Goal: Contribute content: Contribute content

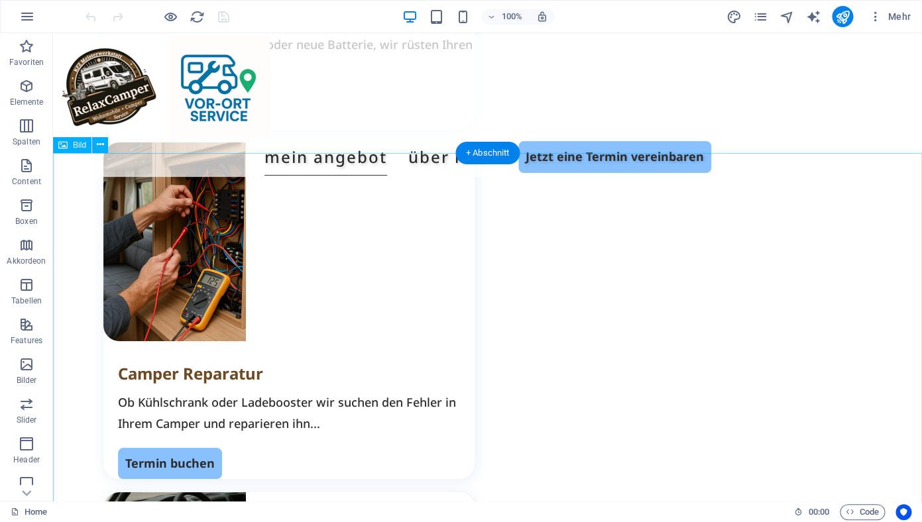
scroll to position [1598, 0]
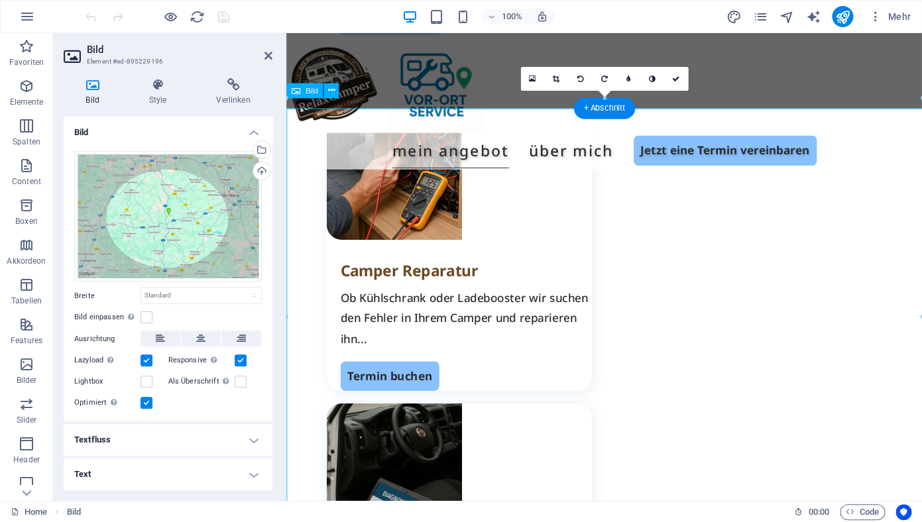
scroll to position [1586, 0]
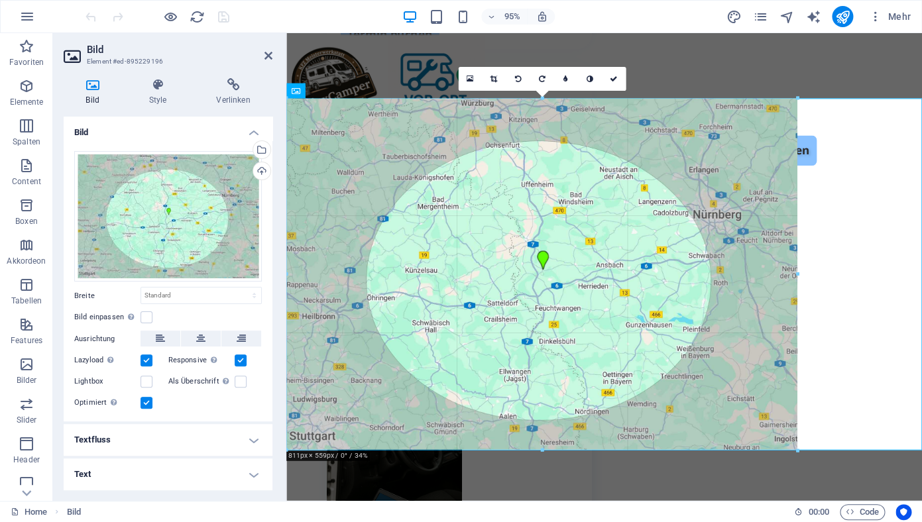
drag, startPoint x: 289, startPoint y: 99, endPoint x: 420, endPoint y: 213, distance: 173.9
type input "811"
select select "px"
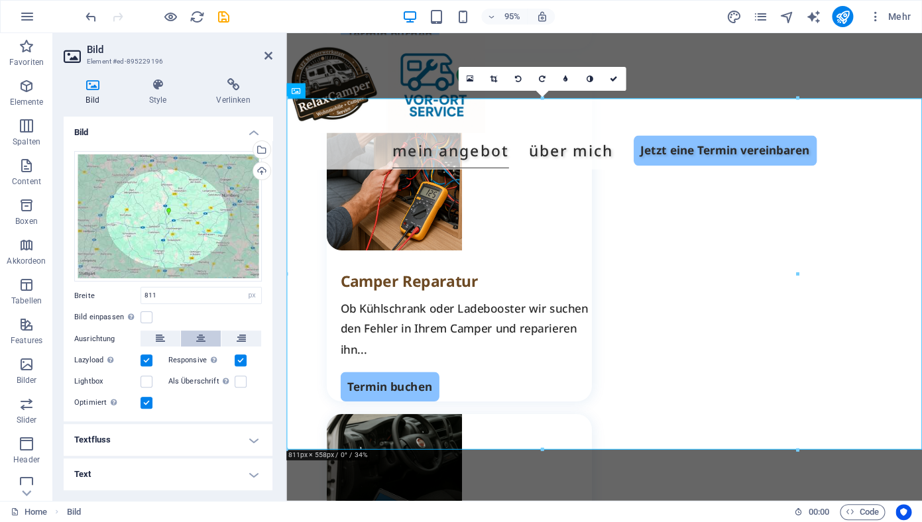
click at [201, 337] on icon at bounding box center [200, 339] width 9 height 16
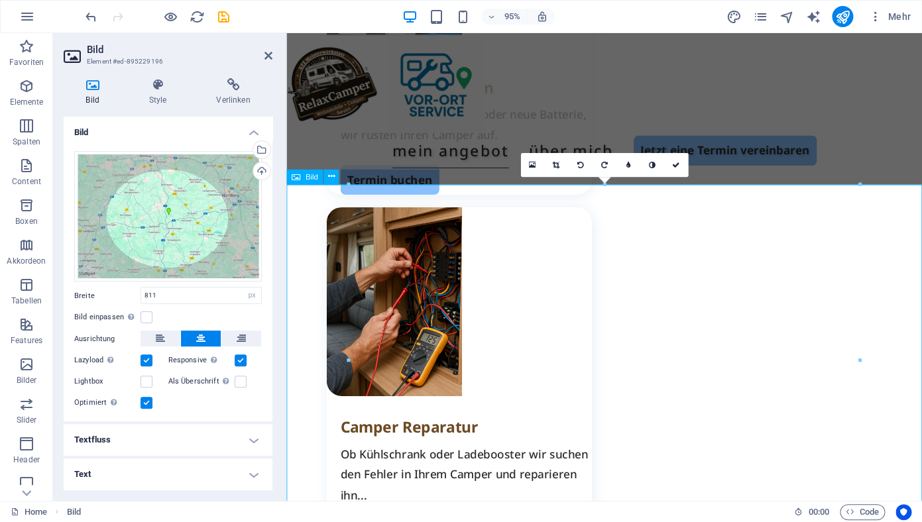
scroll to position [1433, 0]
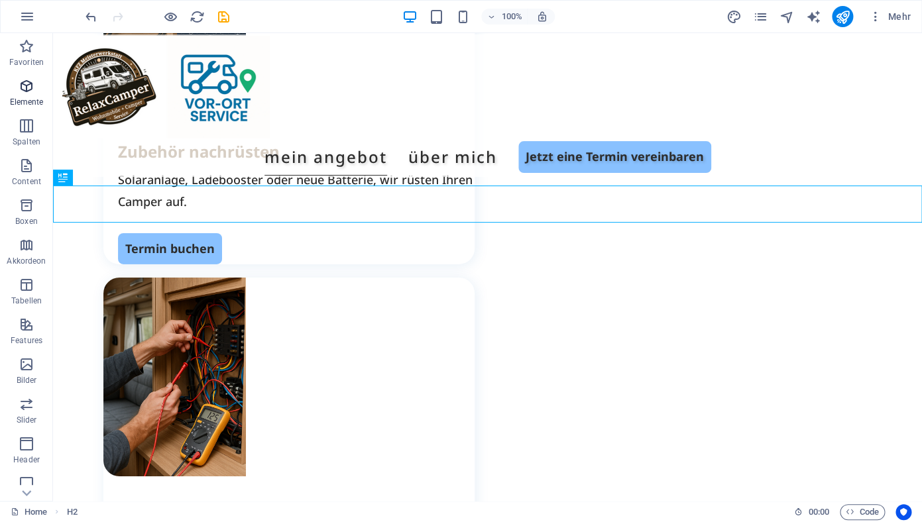
click at [29, 98] on p "Elemente" at bounding box center [27, 102] width 34 height 11
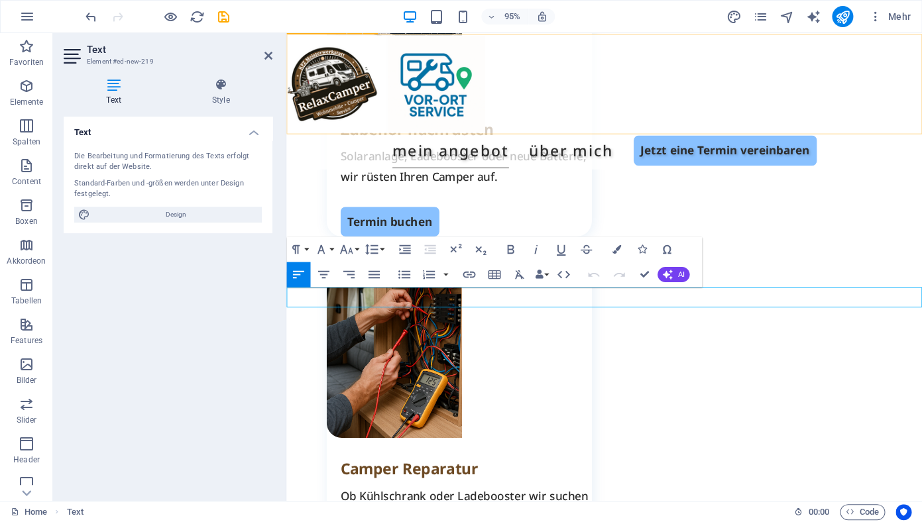
scroll to position [1388, 0]
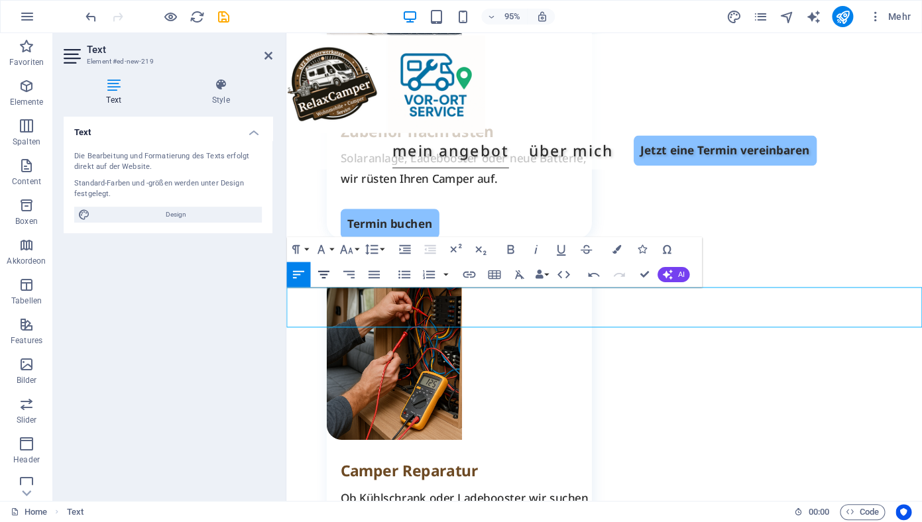
click at [322, 274] on icon "button" at bounding box center [323, 274] width 15 height 15
drag, startPoint x: 690, startPoint y: 311, endPoint x: 272, endPoint y: 307, distance: 417.7
click at [323, 275] on icon "button" at bounding box center [323, 274] width 11 height 7
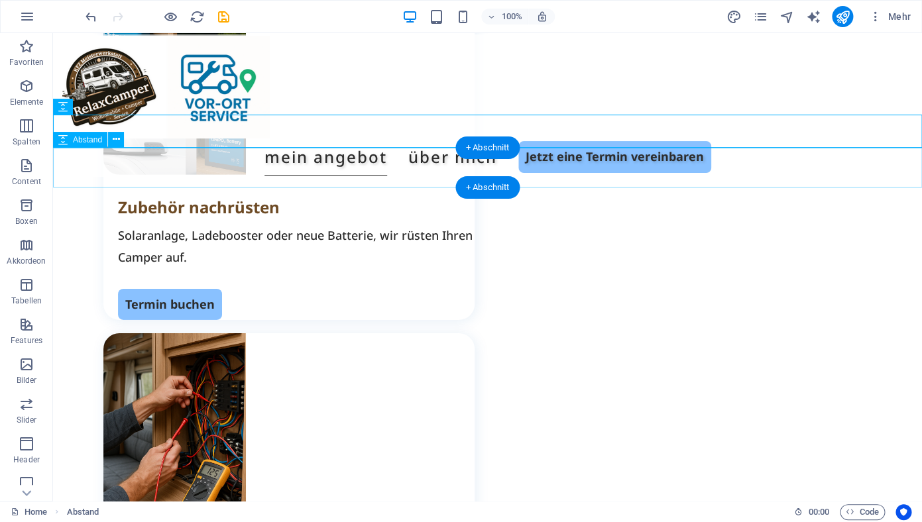
scroll to position [1442, 0]
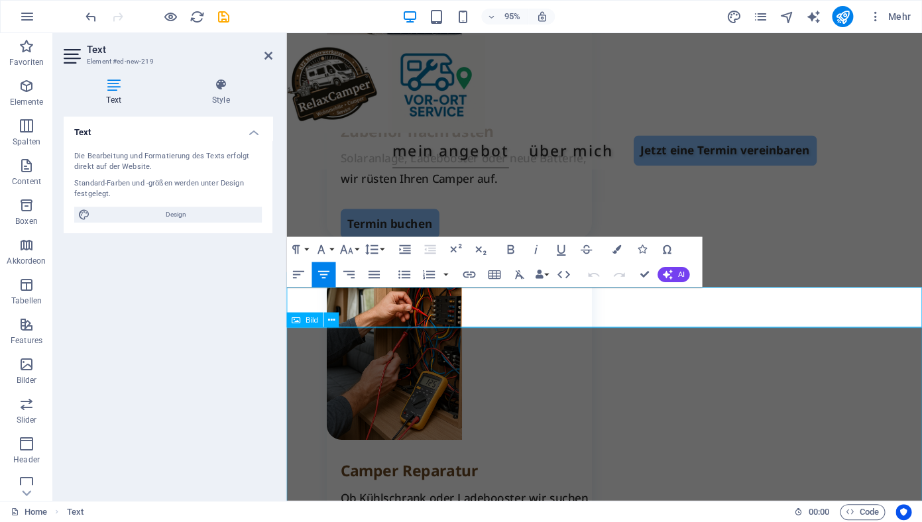
select select "px"
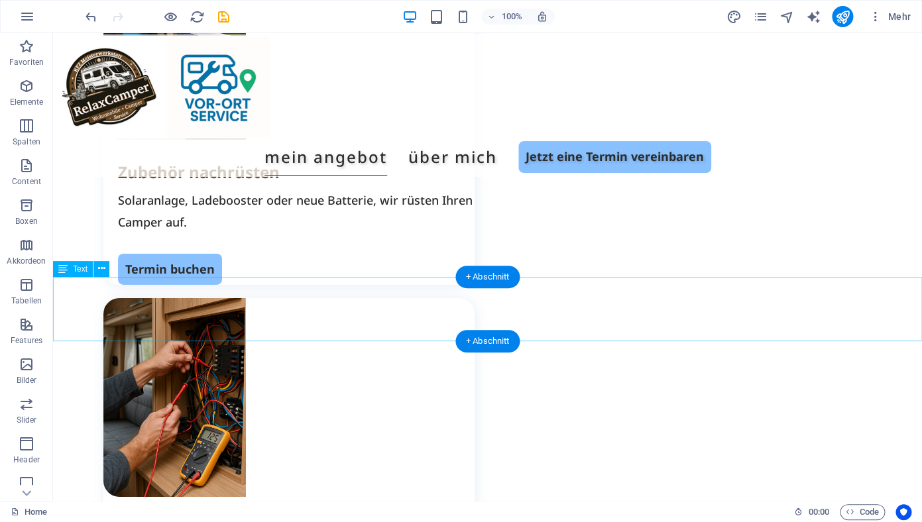
scroll to position [1413, 0]
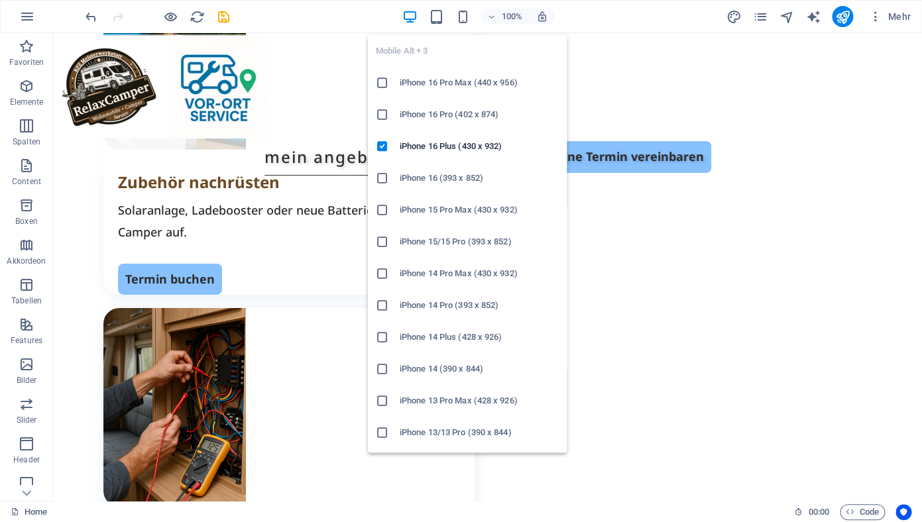
click at [467, 25] on div "Mobile Alt + 3 iPhone 16 Pro Max (440 x 956) iPhone 16 Pro (402 x 874) iPhone 1…" at bounding box center [467, 239] width 199 height 428
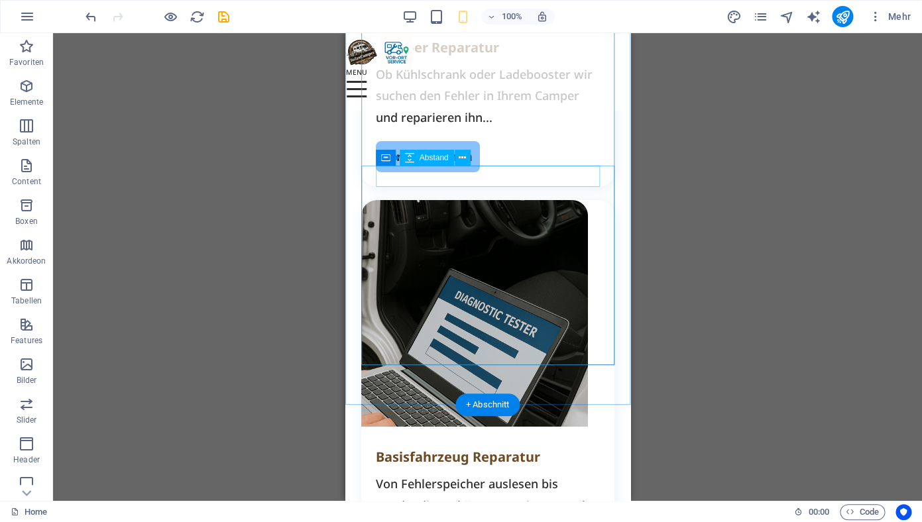
scroll to position [1706, 0]
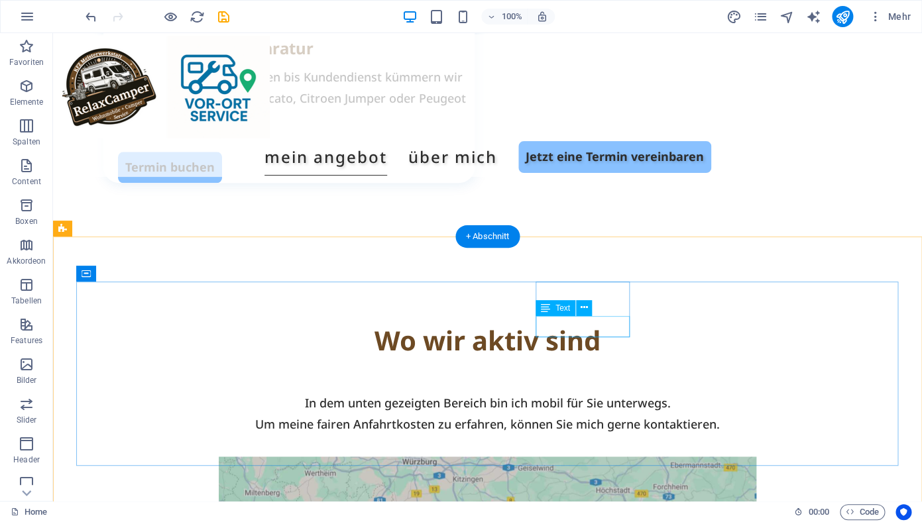
scroll to position [2270, 0]
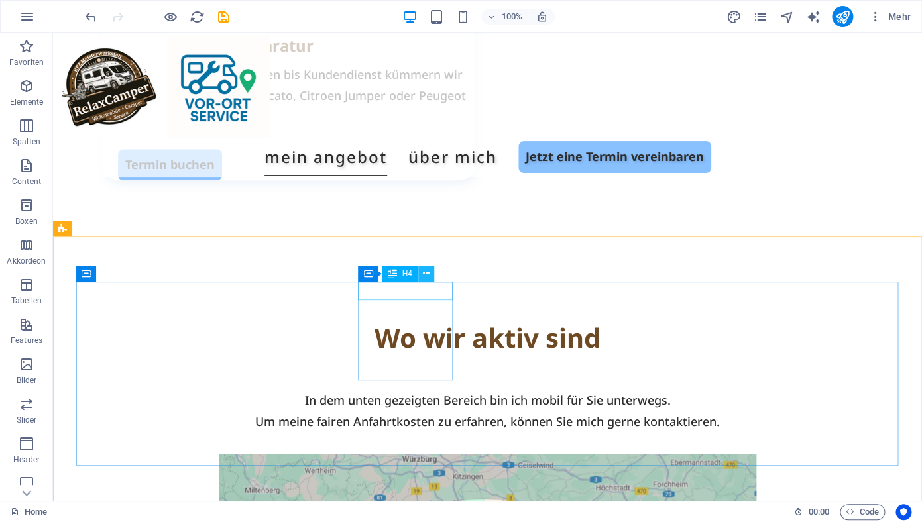
click at [427, 273] on icon at bounding box center [425, 274] width 7 height 14
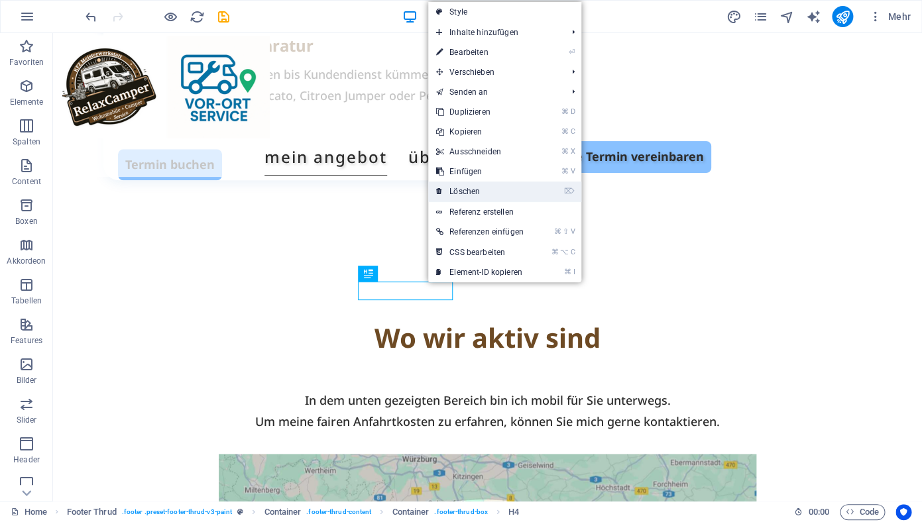
click at [463, 198] on link "⌦ Löschen" at bounding box center [479, 192] width 103 height 20
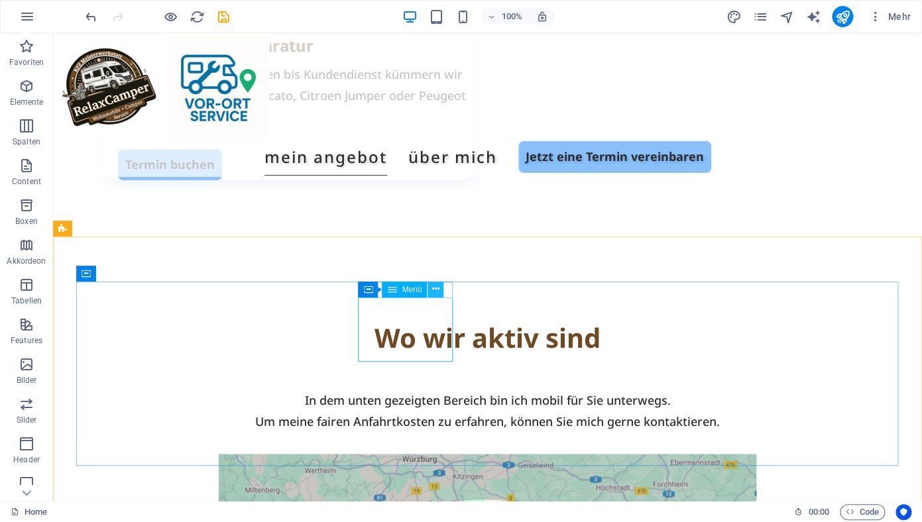
click at [434, 290] on icon at bounding box center [435, 289] width 7 height 14
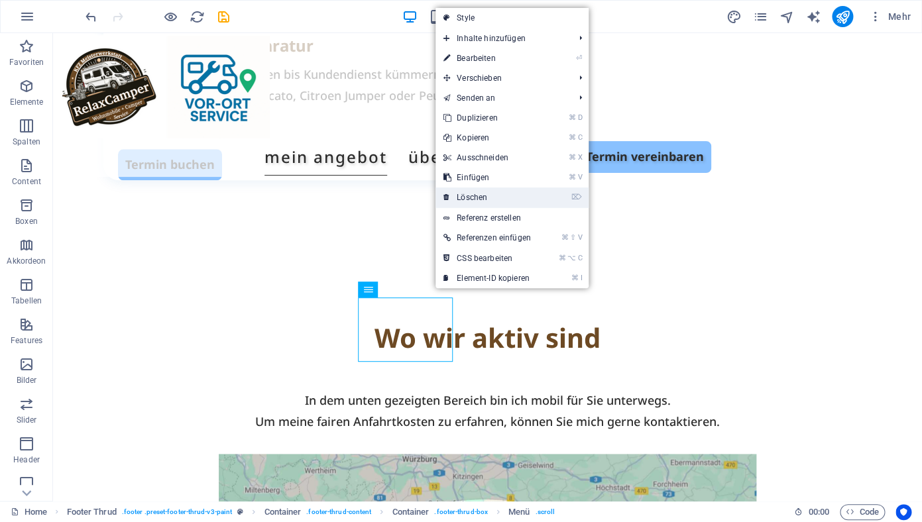
click at [471, 201] on link "⌦ Löschen" at bounding box center [487, 198] width 103 height 20
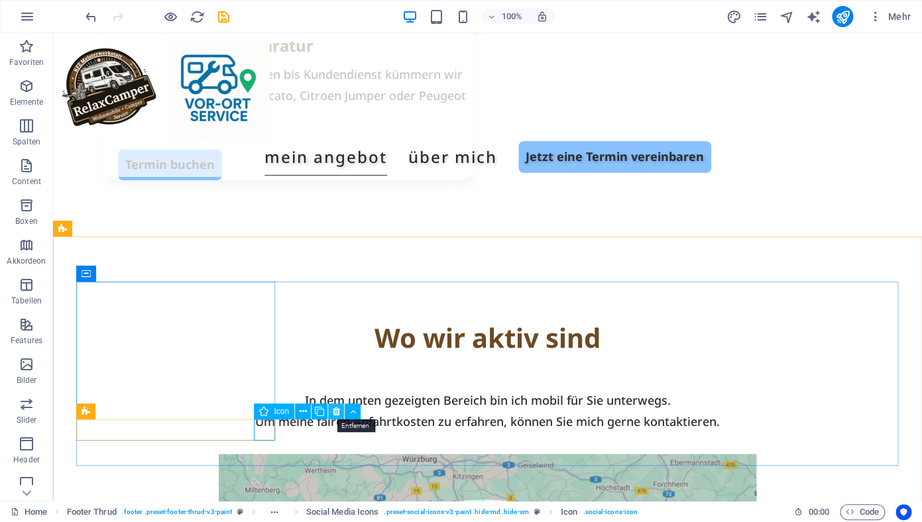
click at [335, 414] on icon at bounding box center [335, 412] width 7 height 14
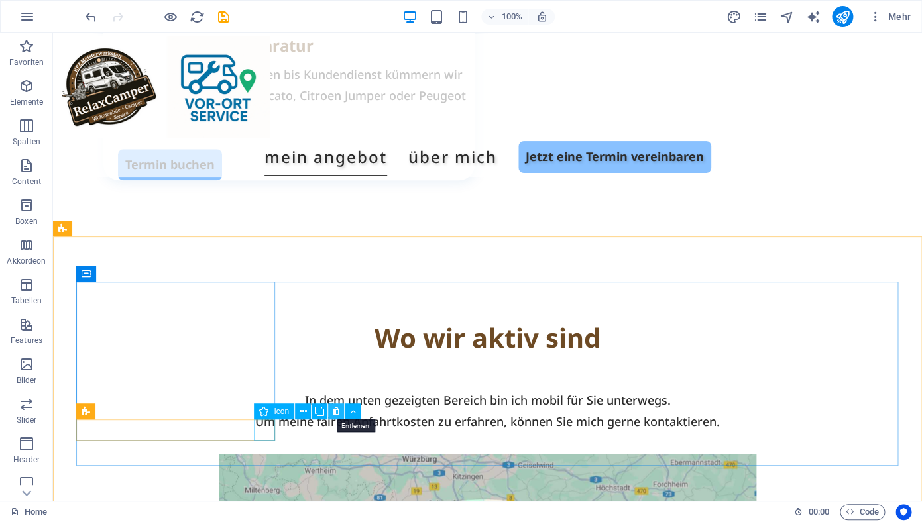
click at [335, 410] on icon at bounding box center [335, 412] width 7 height 14
click at [337, 411] on icon at bounding box center [335, 412] width 7 height 14
click at [338, 414] on icon at bounding box center [335, 412] width 7 height 14
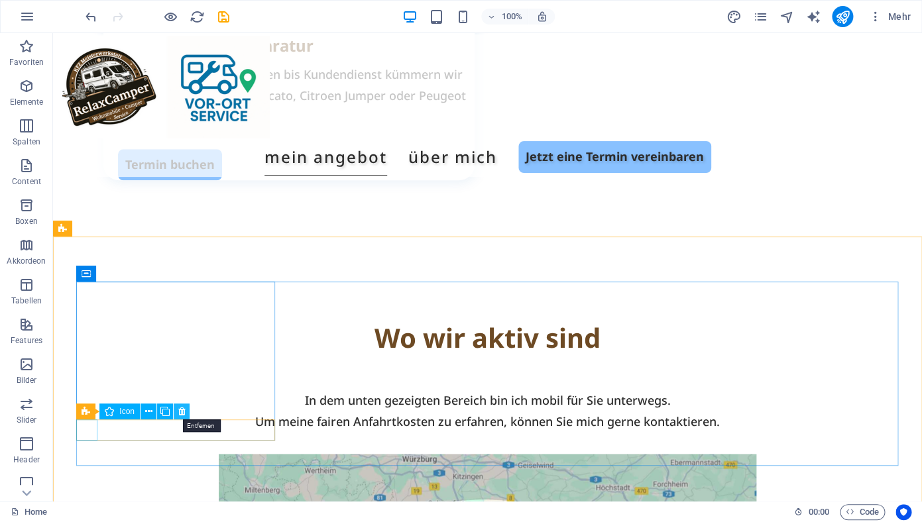
click at [187, 413] on button at bounding box center [182, 412] width 16 height 16
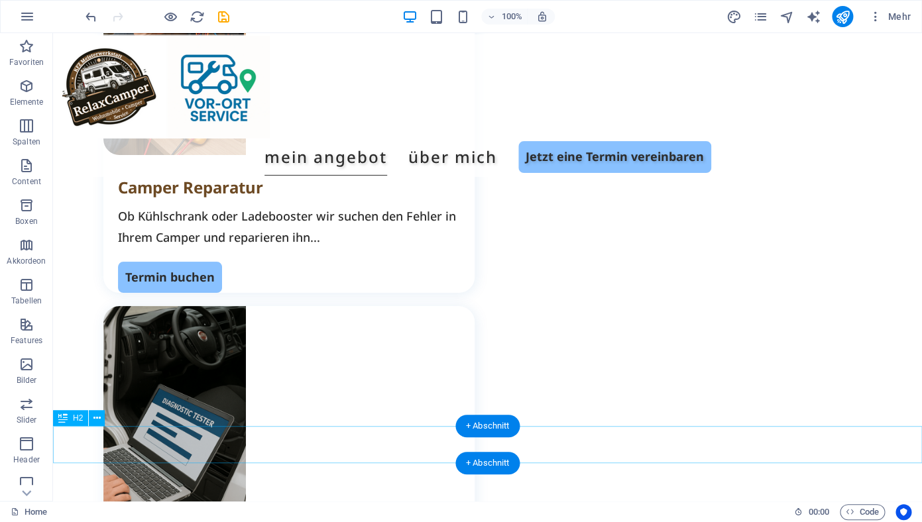
scroll to position [1769, 0]
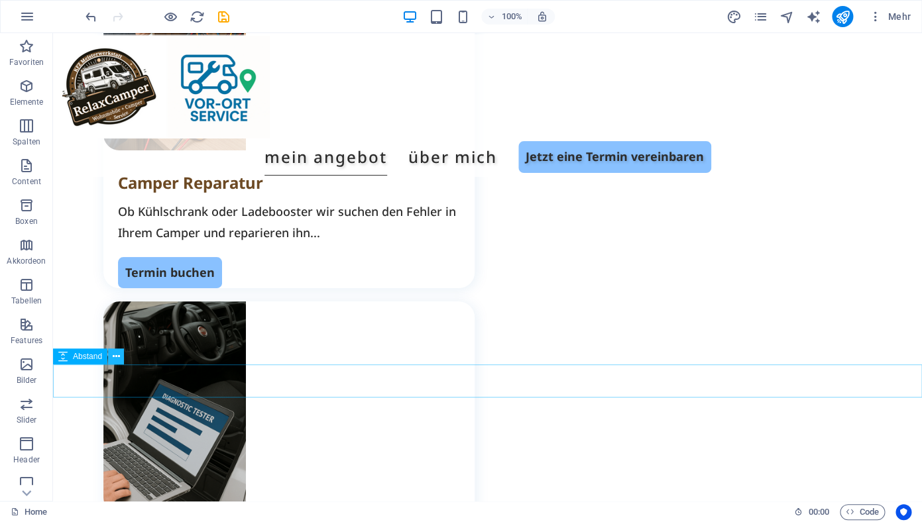
click at [119, 363] on icon at bounding box center [116, 357] width 7 height 14
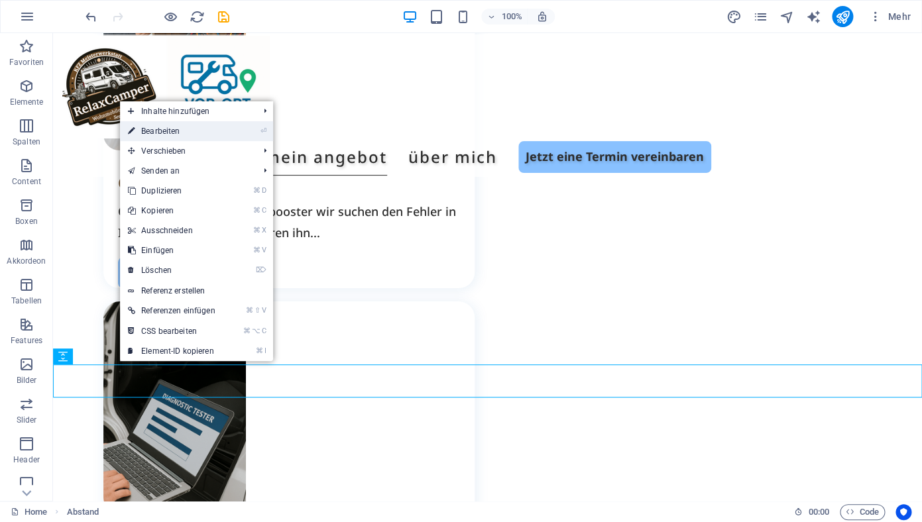
click at [204, 138] on link "⏎ Bearbeiten" at bounding box center [171, 131] width 103 height 20
select select "px"
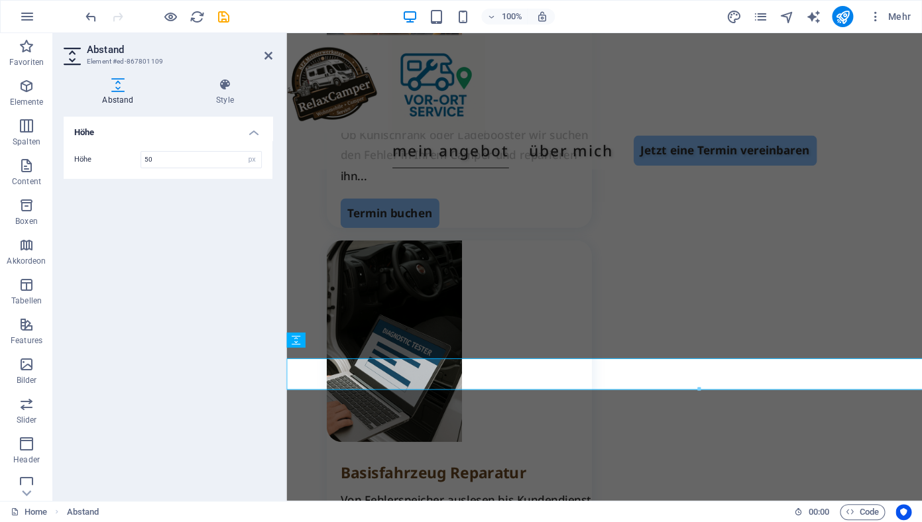
scroll to position [1758, 0]
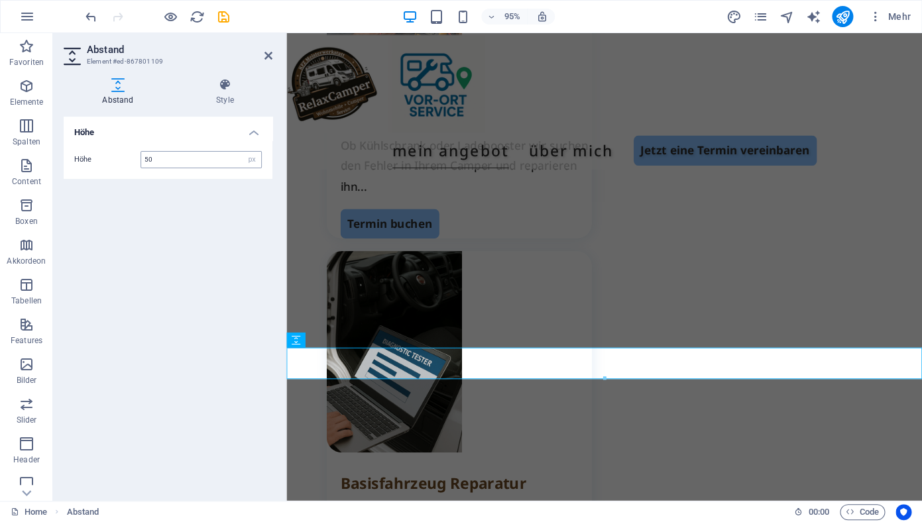
click at [198, 156] on input "50" at bounding box center [201, 160] width 120 height 16
type input "5"
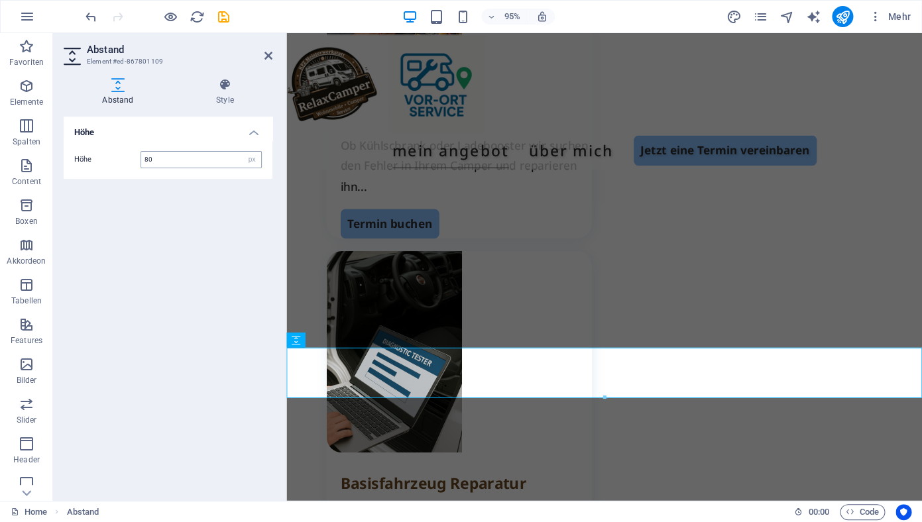
type input "80"
click at [268, 53] on icon at bounding box center [269, 55] width 8 height 11
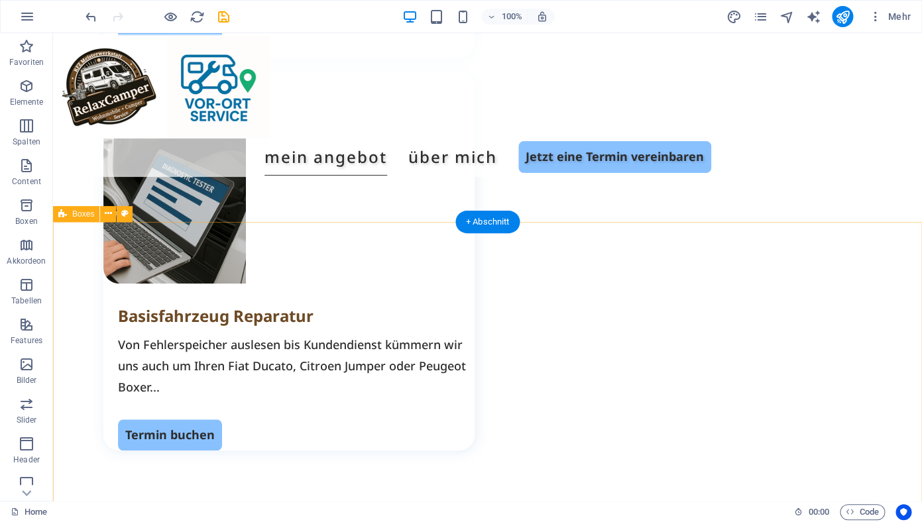
scroll to position [1998, 0]
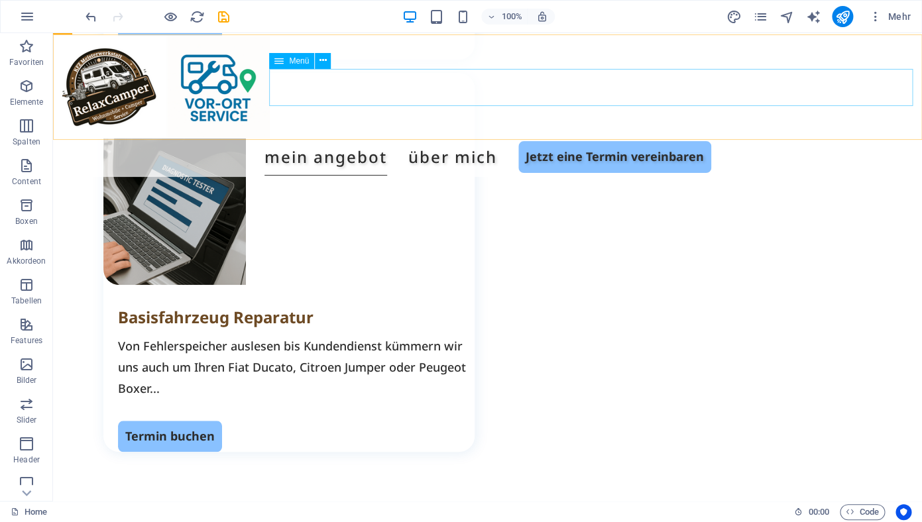
click at [680, 139] on nav "Mein Angebot Über mich Jetzt eine Termin vereinbaren" at bounding box center [487, 157] width 851 height 37
click at [321, 59] on icon at bounding box center [323, 61] width 7 height 14
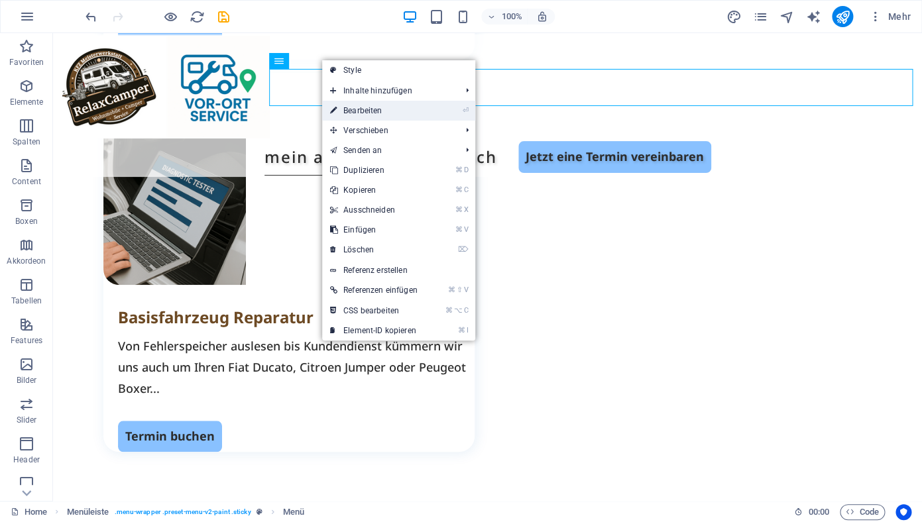
click at [373, 111] on link "⏎ Bearbeiten" at bounding box center [373, 111] width 103 height 20
select select
select select "default"
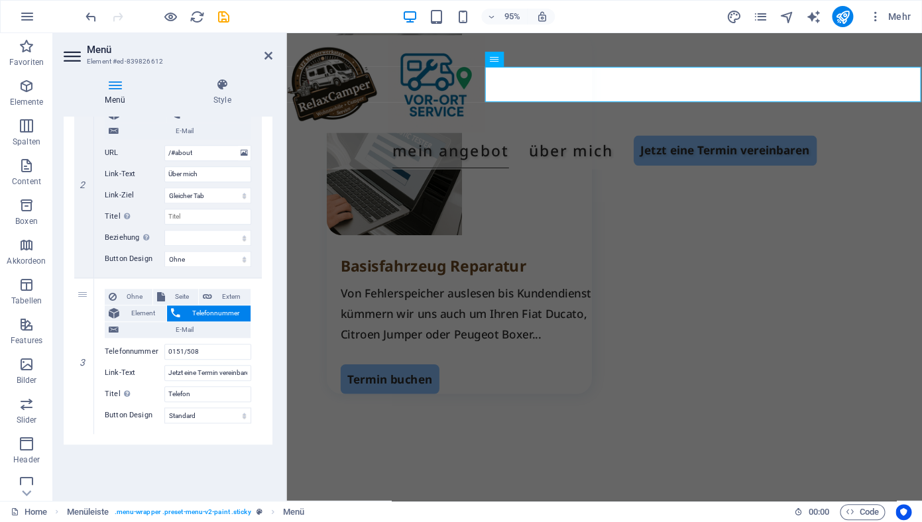
scroll to position [363, 0]
click at [150, 310] on span "Element" at bounding box center [142, 313] width 39 height 16
select select
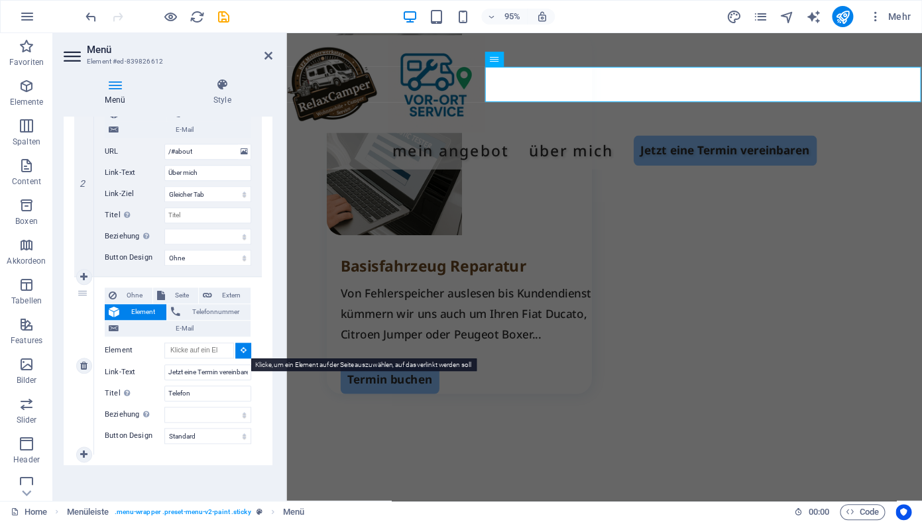
click at [246, 351] on icon at bounding box center [244, 350] width 6 height 7
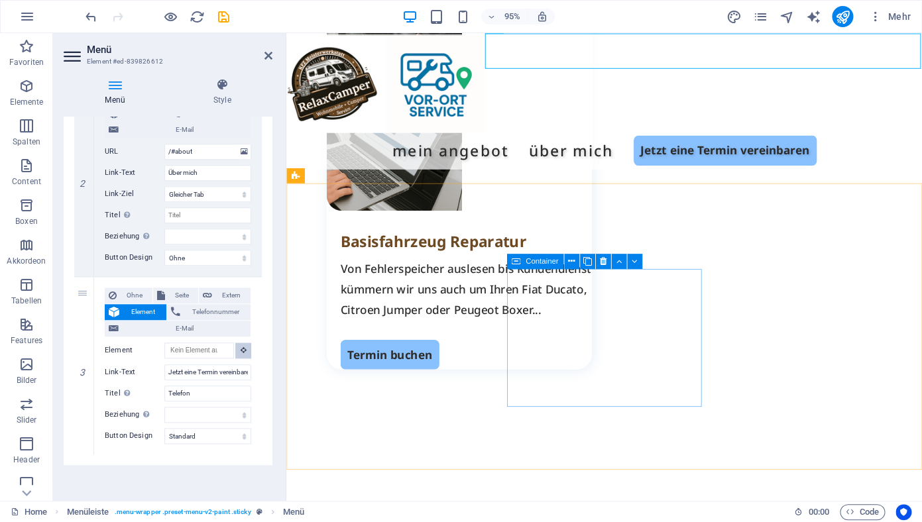
scroll to position [2024, 0]
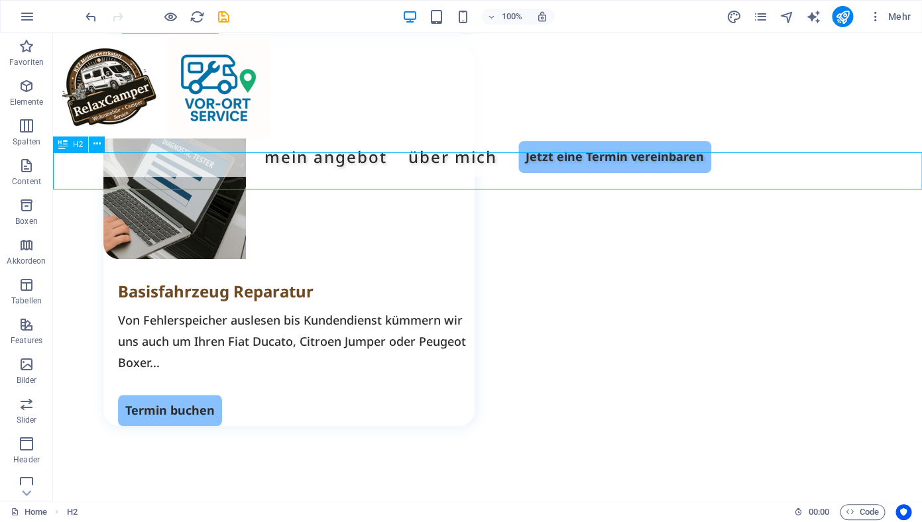
scroll to position [2035, 0]
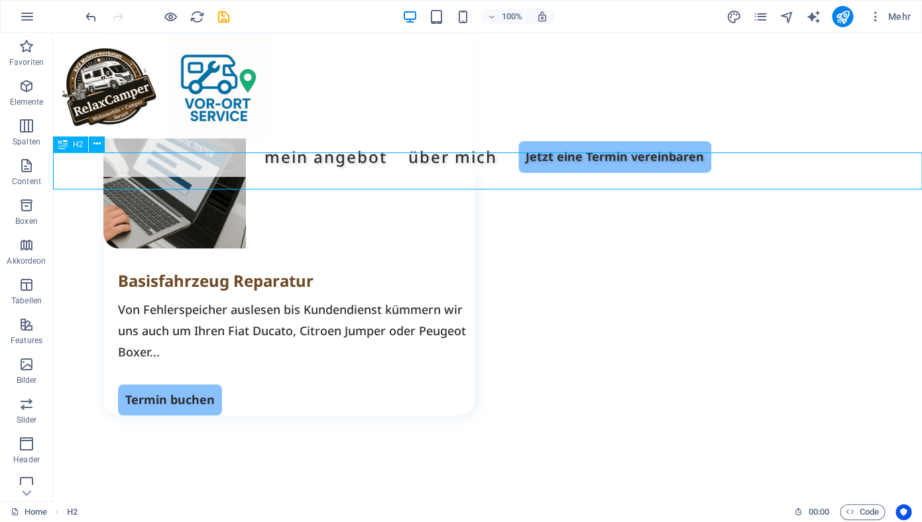
click at [327, 58] on button at bounding box center [323, 61] width 16 height 16
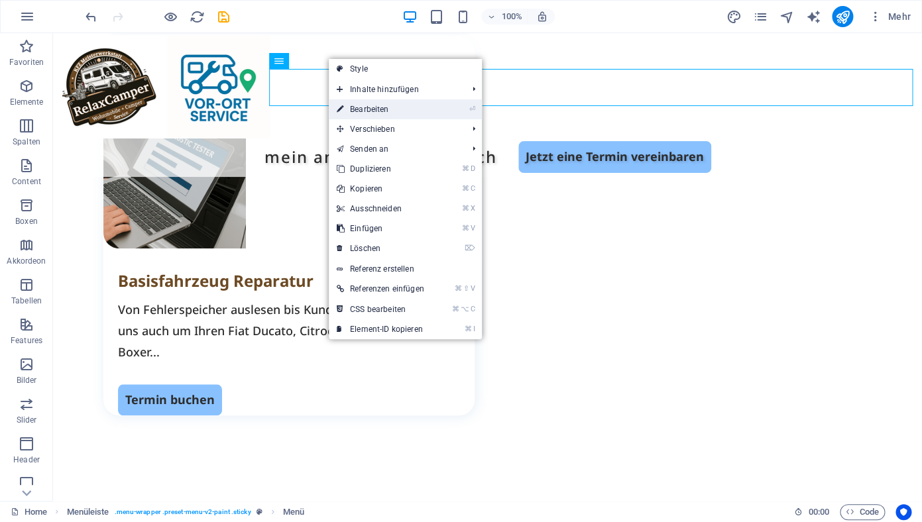
click at [370, 115] on link "⏎ Bearbeiten" at bounding box center [380, 109] width 103 height 20
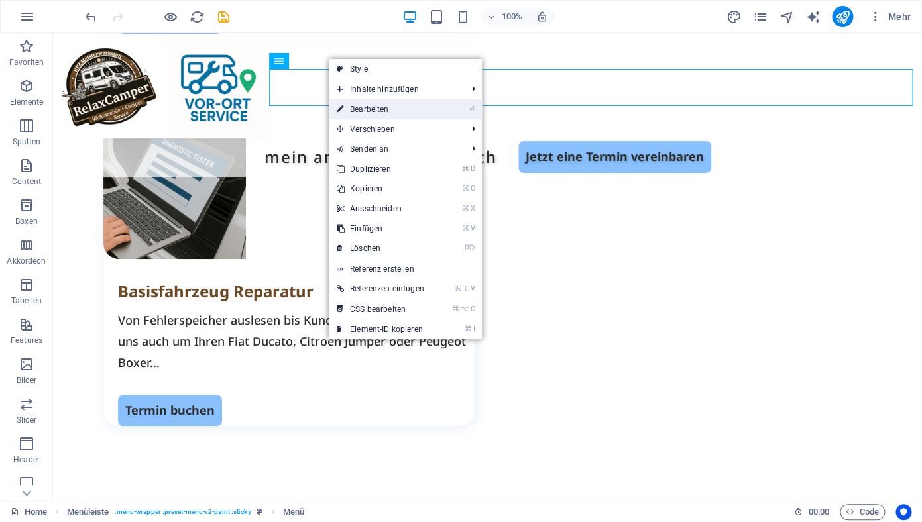
select select
select select "default"
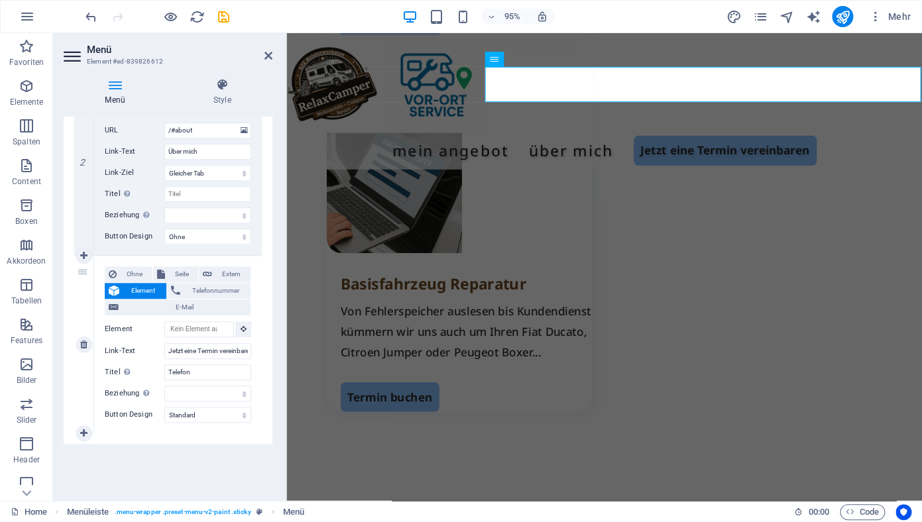
scroll to position [1919, 0]
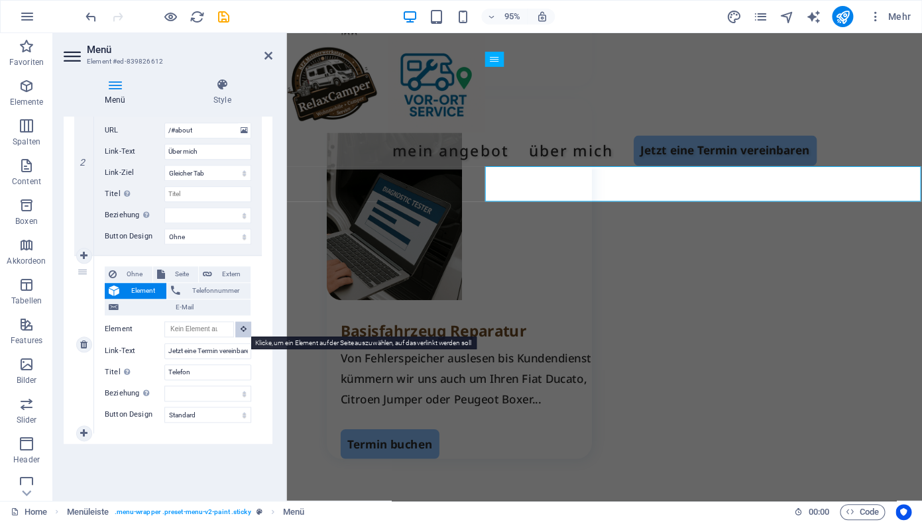
click at [243, 329] on icon at bounding box center [244, 329] width 6 height 7
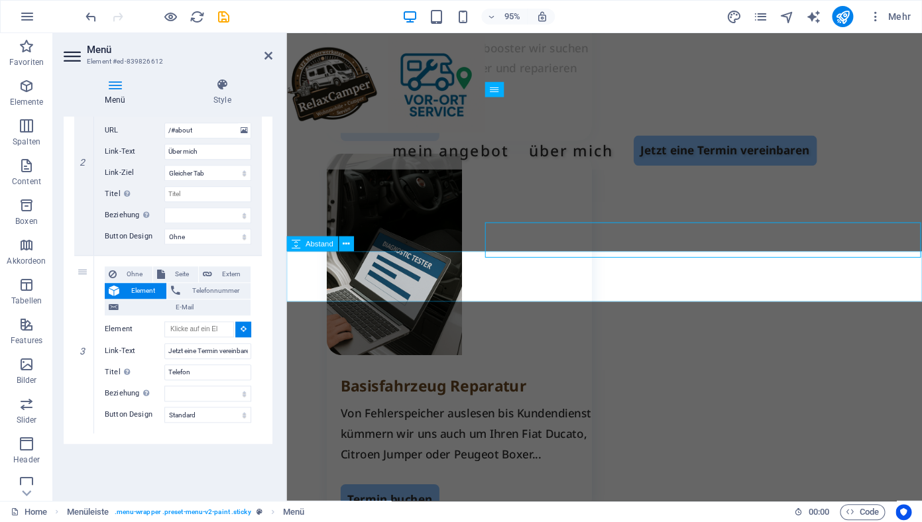
scroll to position [1860, 0]
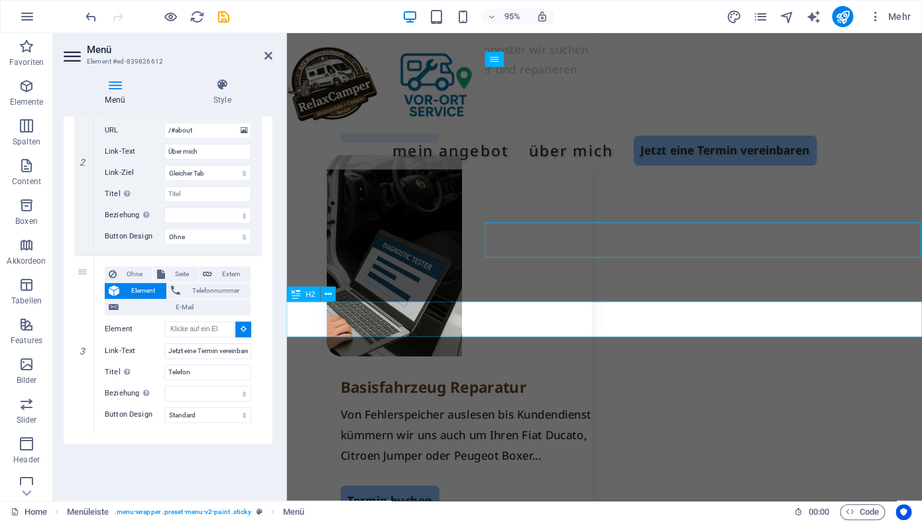
select select
type input "#ed-867801106"
select select
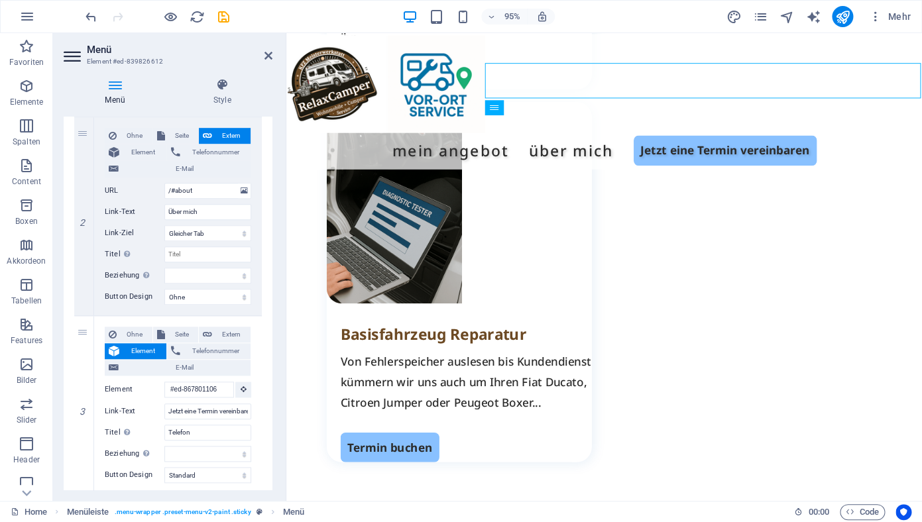
scroll to position [1755, 0]
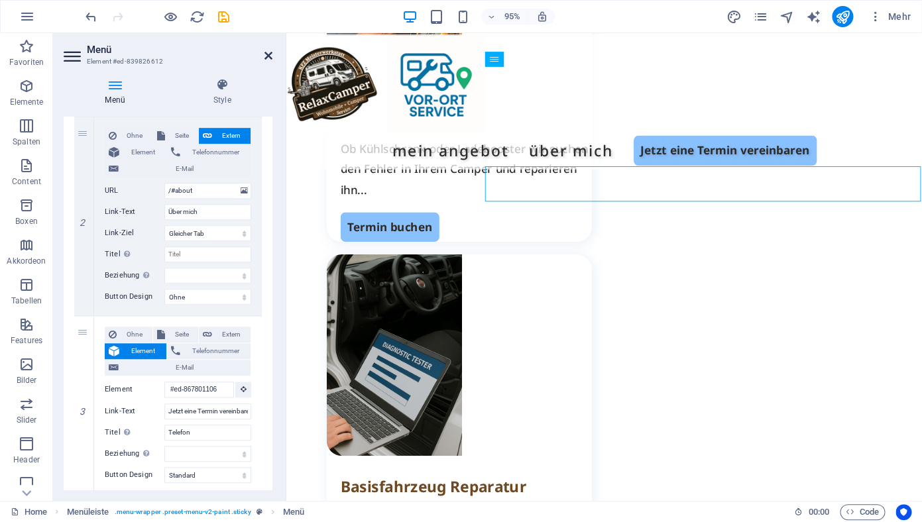
click at [266, 56] on icon at bounding box center [269, 55] width 8 height 11
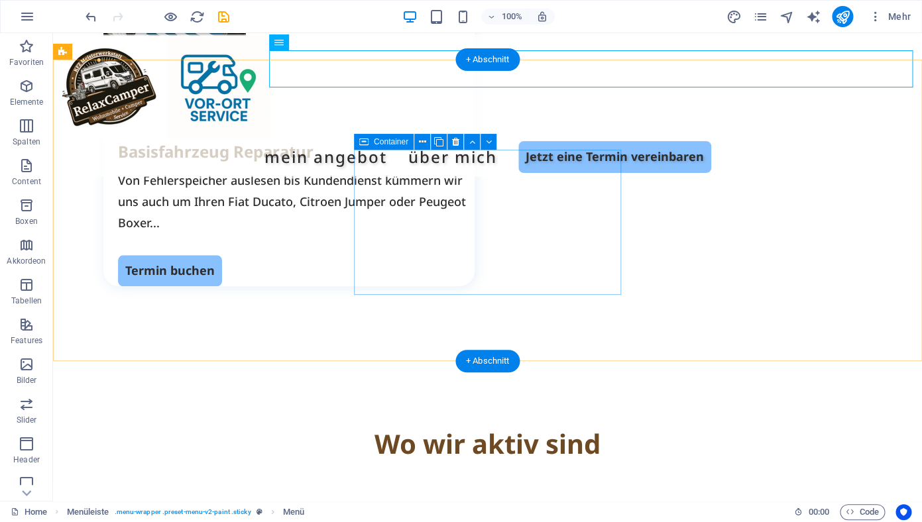
scroll to position [2166, 0]
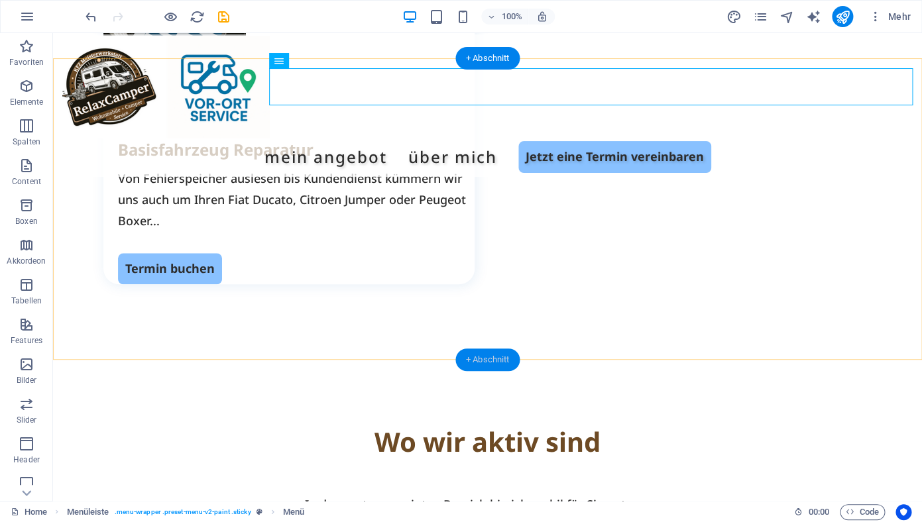
click at [479, 357] on div "+ Abschnitt" at bounding box center [487, 360] width 65 height 23
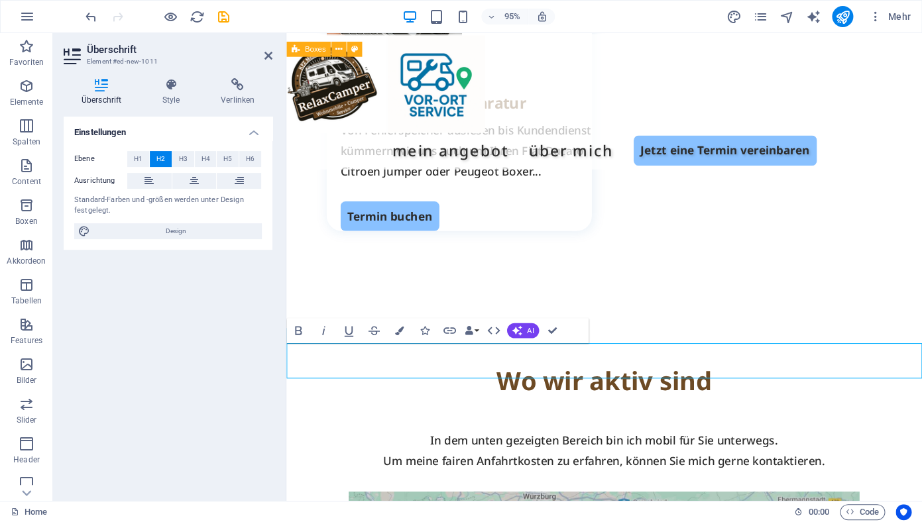
scroll to position [2155, 0]
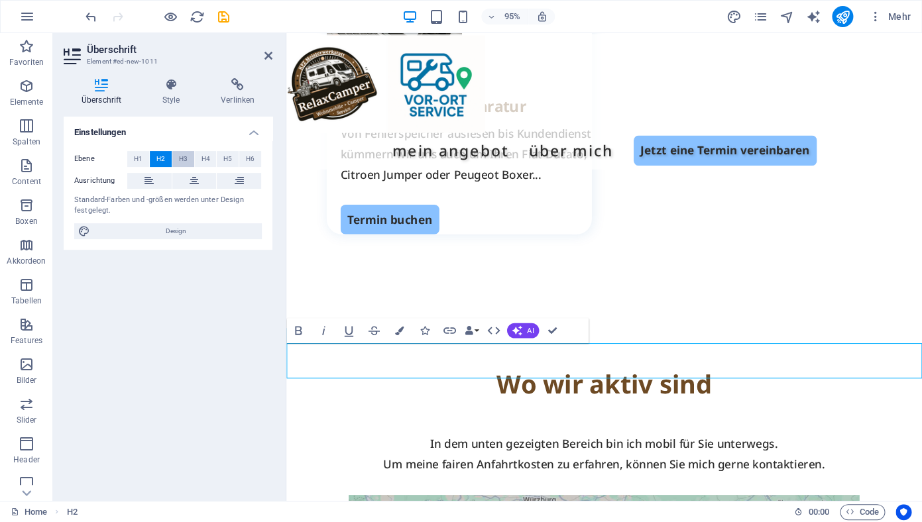
click at [185, 156] on span "H3" at bounding box center [183, 159] width 9 height 16
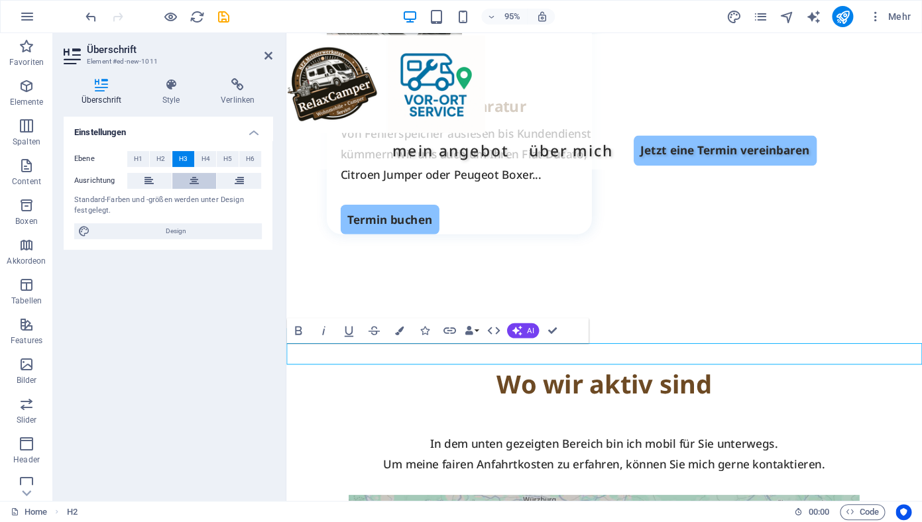
click at [192, 180] on icon at bounding box center [194, 181] width 9 height 16
click at [163, 153] on span "H2" at bounding box center [160, 159] width 9 height 16
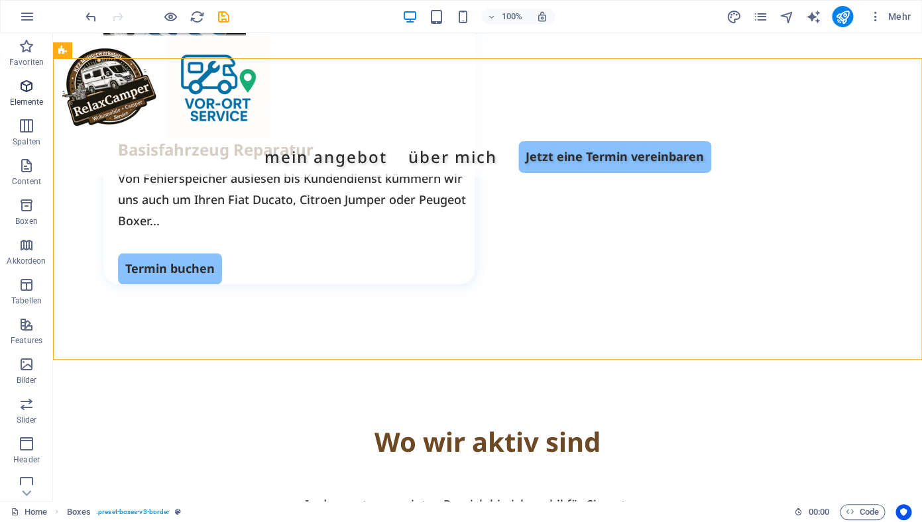
click at [27, 98] on p "Elemente" at bounding box center [27, 102] width 34 height 11
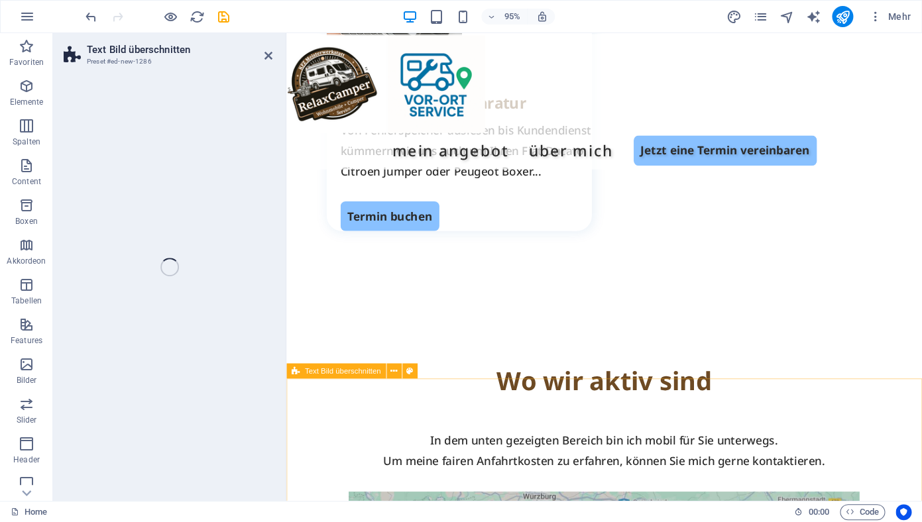
scroll to position [2155, 0]
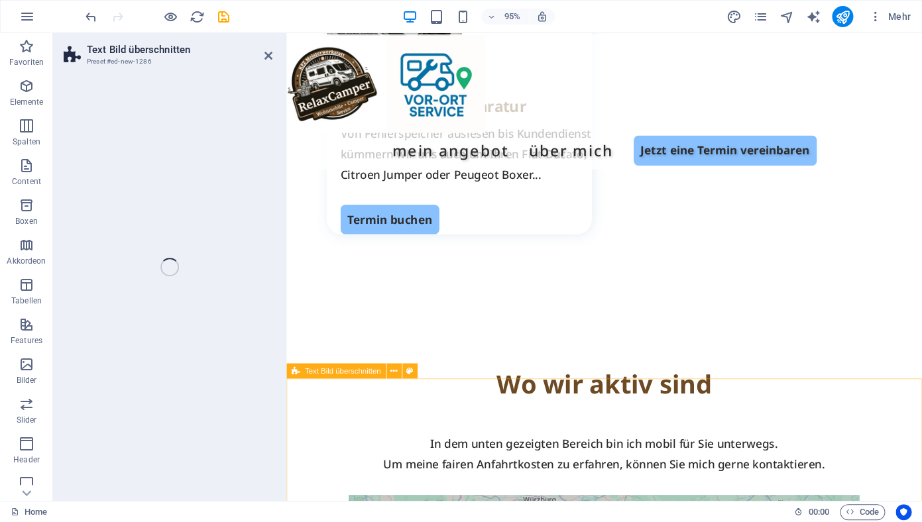
select select "rem"
select select "px"
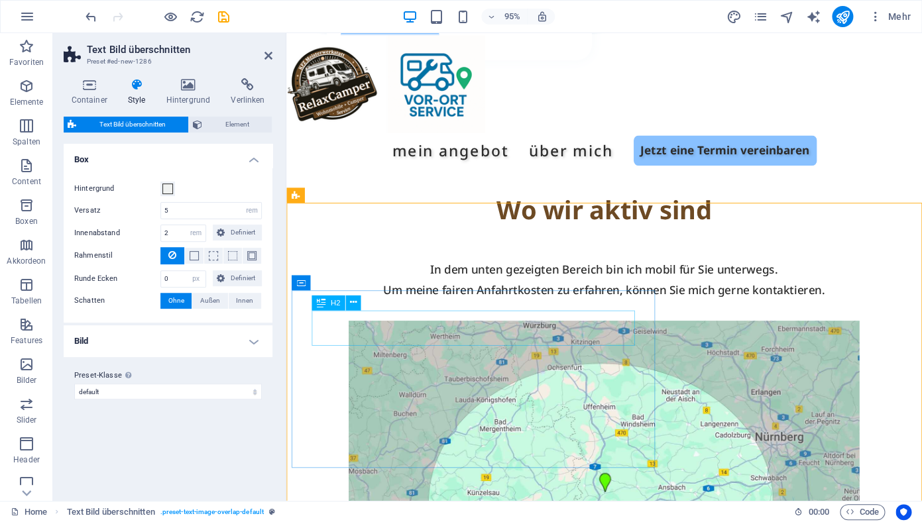
scroll to position [2340, 0]
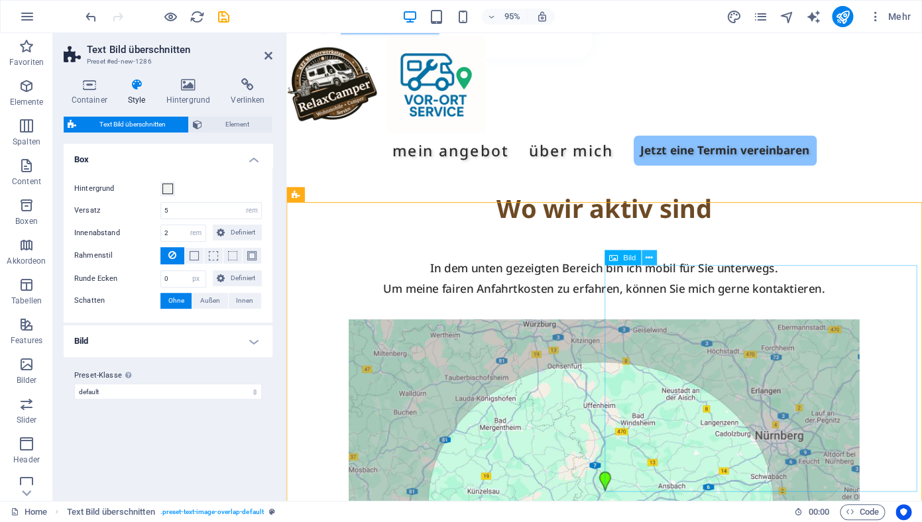
click at [650, 262] on icon at bounding box center [649, 257] width 7 height 13
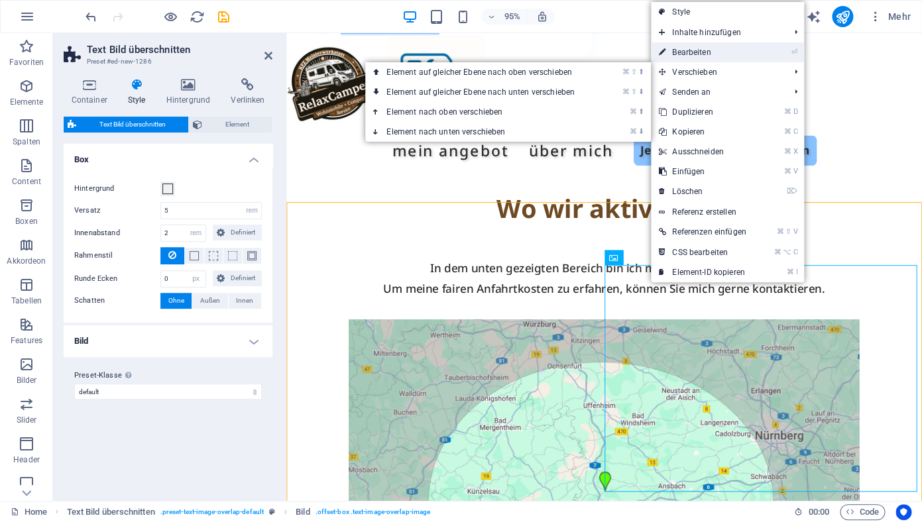
click at [693, 51] on link "⏎ Bearbeiten" at bounding box center [702, 52] width 103 height 20
select select "%"
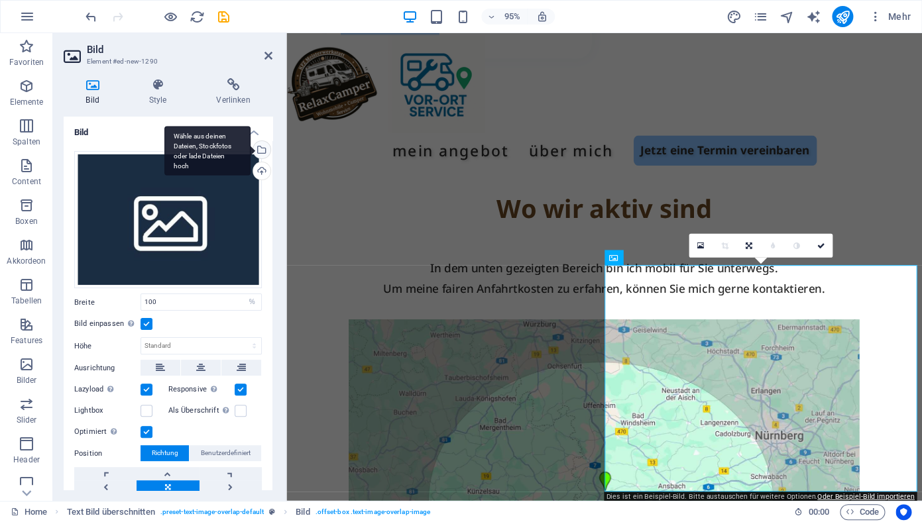
click at [251, 150] on div "Wähle aus deinen Dateien, Stockfotos oder lade Dateien hoch" at bounding box center [207, 151] width 86 height 50
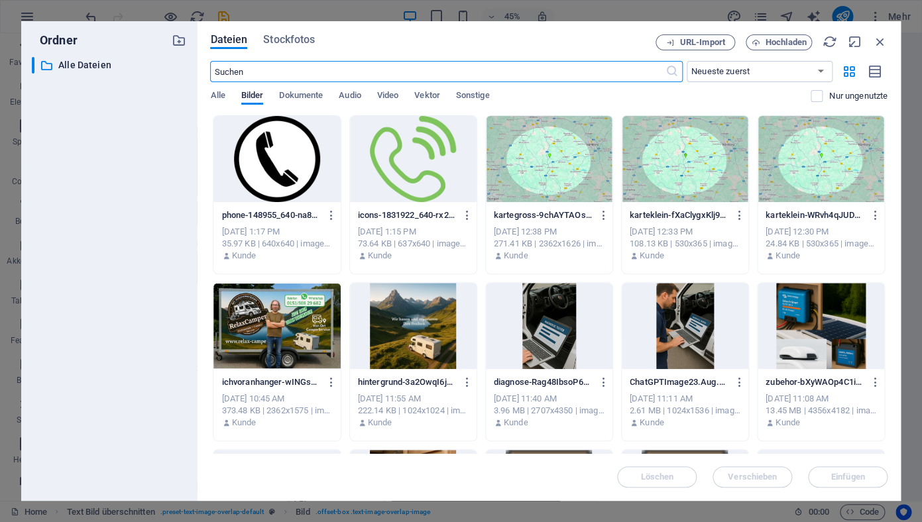
scroll to position [2316, 0]
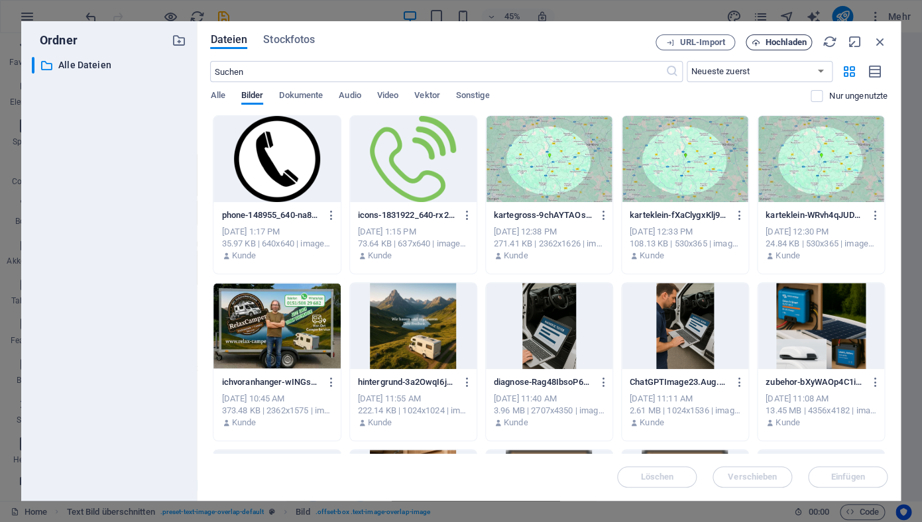
click at [768, 48] on button "Hochladen" at bounding box center [779, 42] width 66 height 16
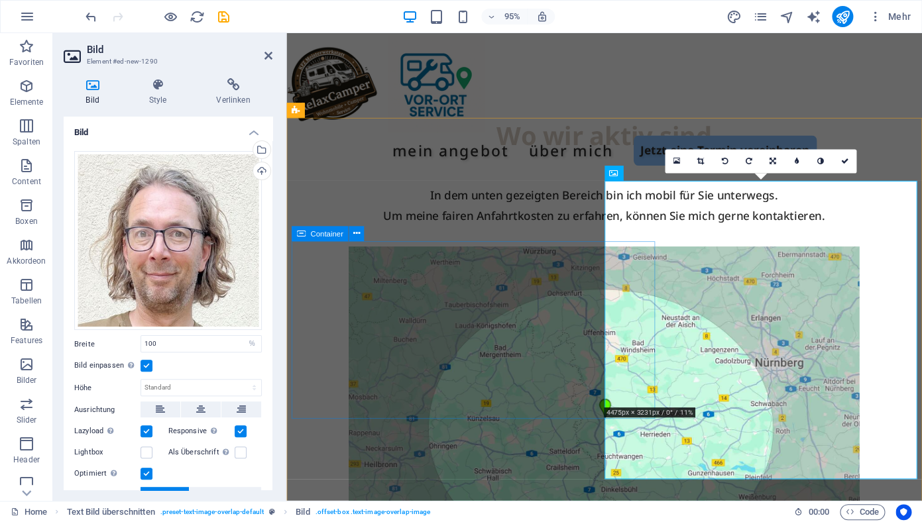
scroll to position [2433, 0]
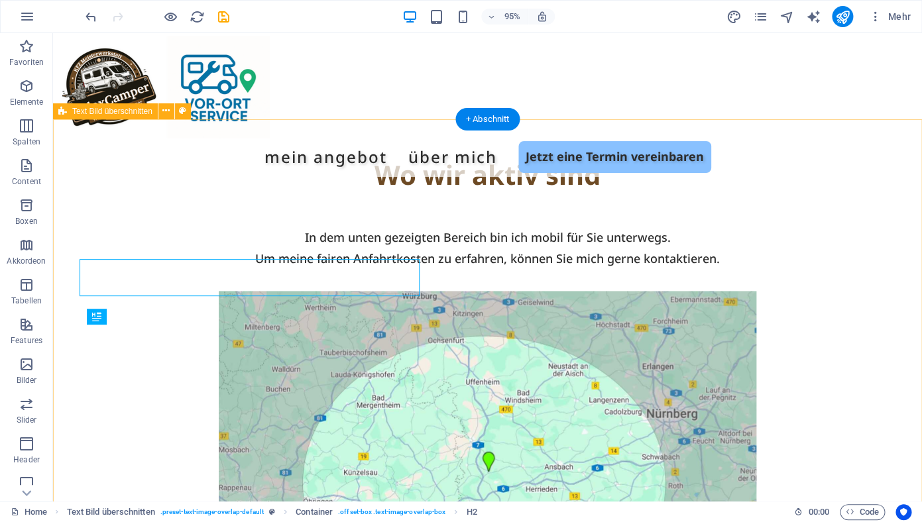
scroll to position [2444, 0]
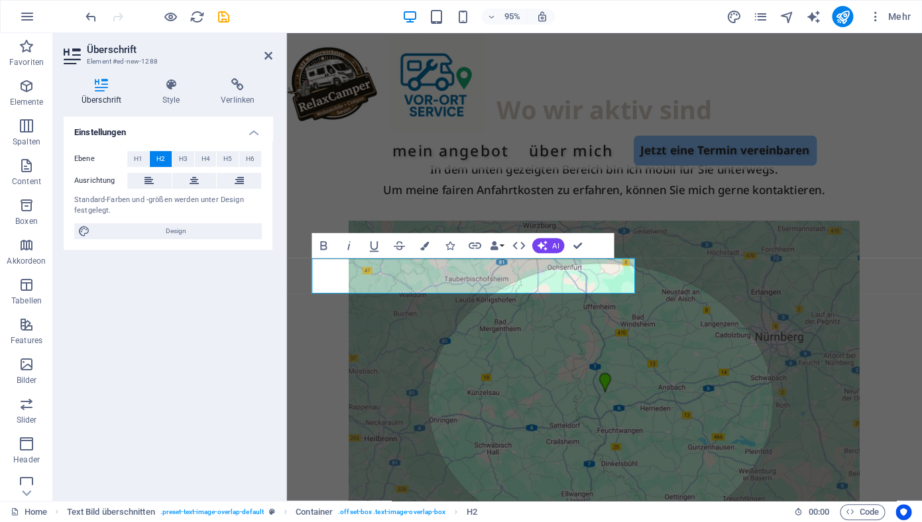
scroll to position [2433, 0]
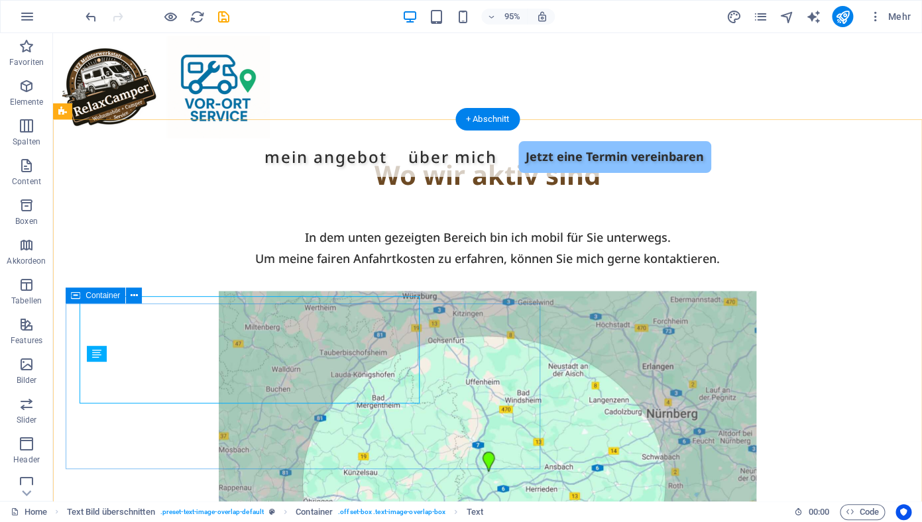
scroll to position [2444, 0]
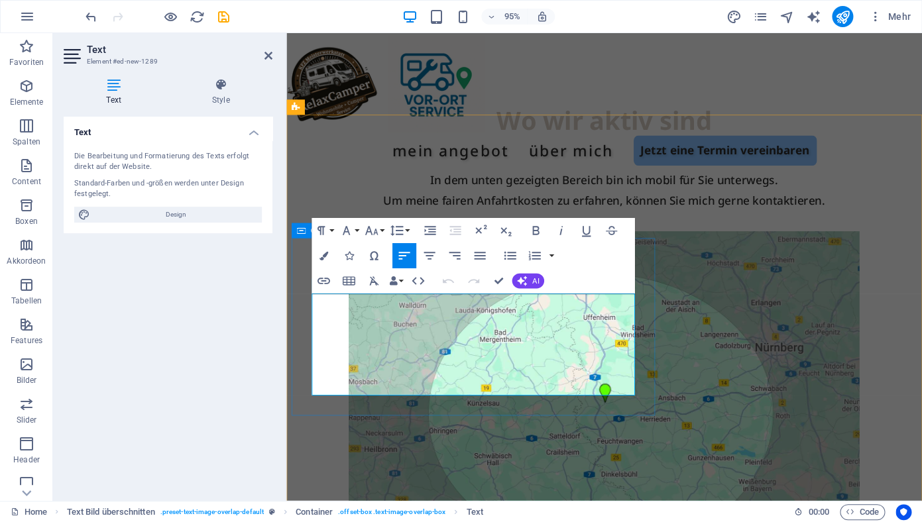
drag, startPoint x: 481, startPoint y: 406, endPoint x: 307, endPoint y: 319, distance: 194.2
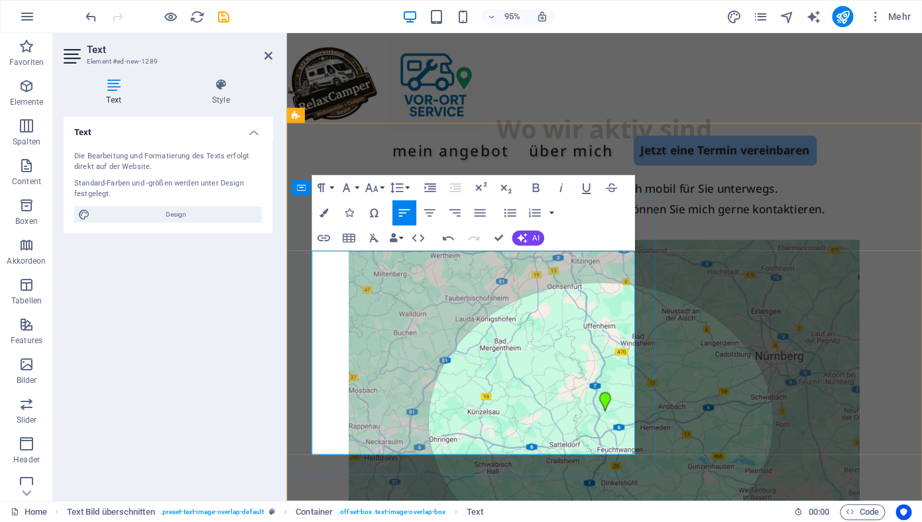
scroll to position [2425, 0]
drag, startPoint x: 648, startPoint y: 445, endPoint x: 396, endPoint y: 400, distance: 255.4
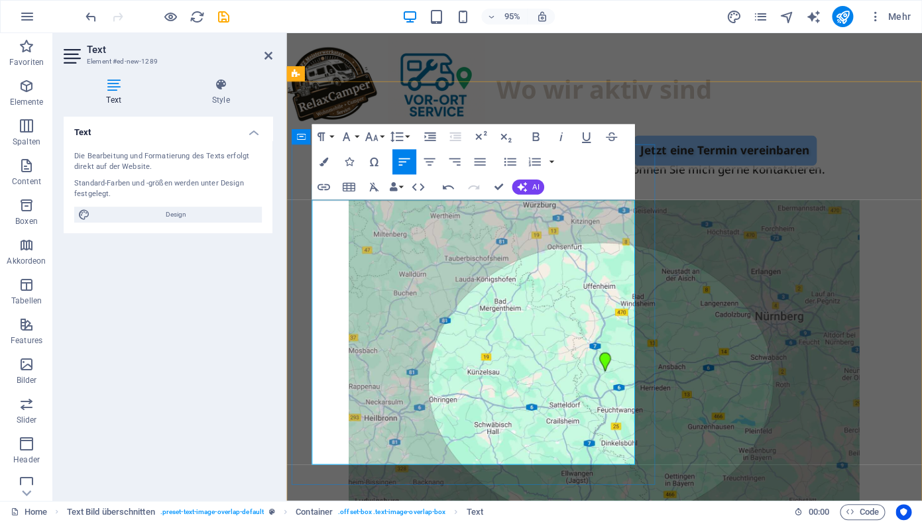
scroll to position [2470, 0]
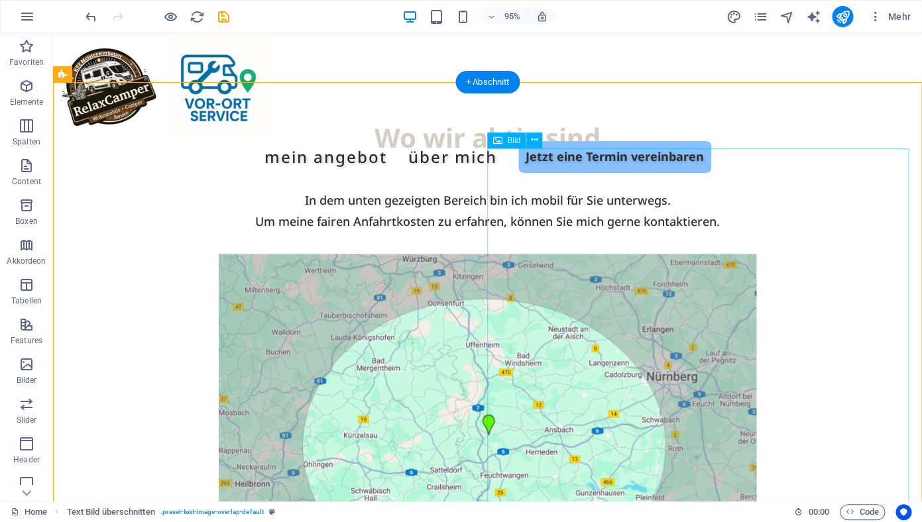
scroll to position [2481, 0]
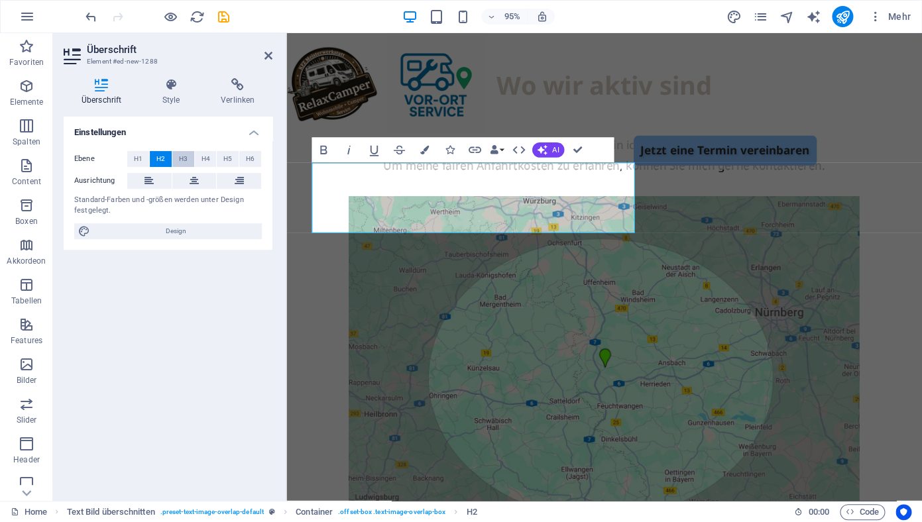
click at [183, 157] on span "H3" at bounding box center [183, 159] width 9 height 16
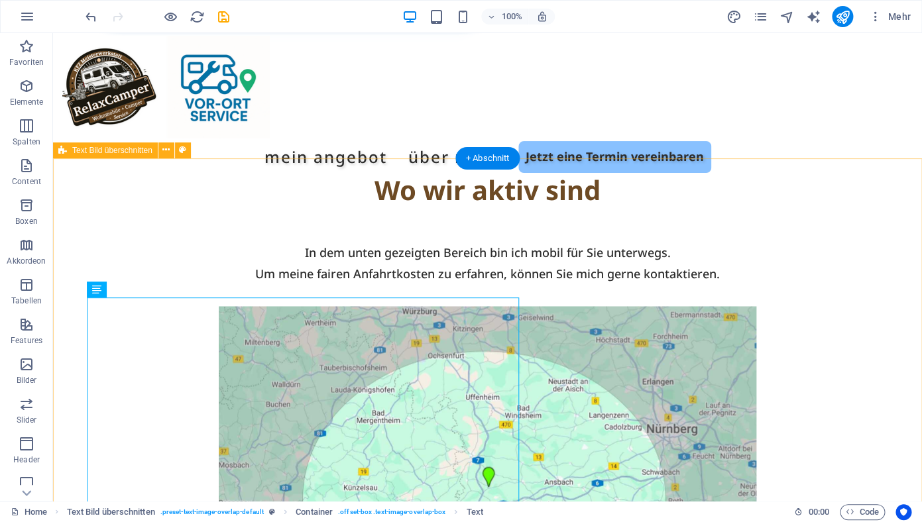
scroll to position [2419, 0]
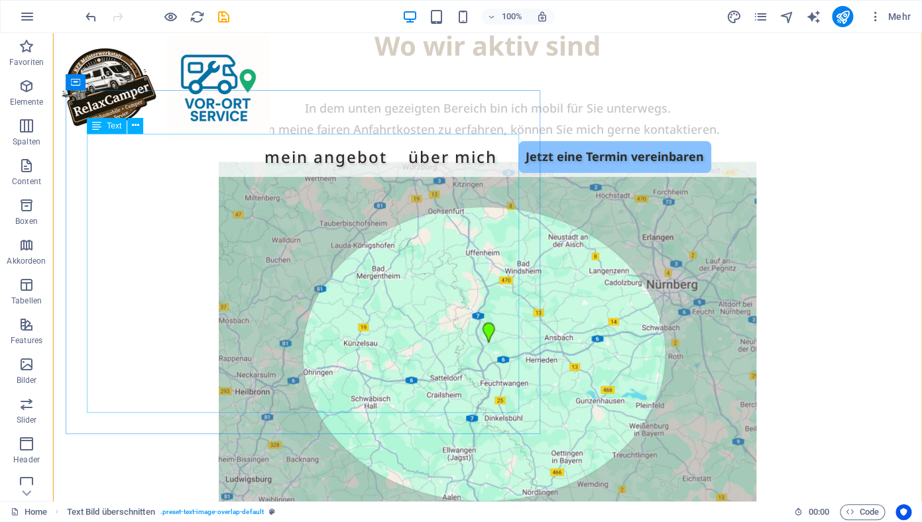
scroll to position [2568, 0]
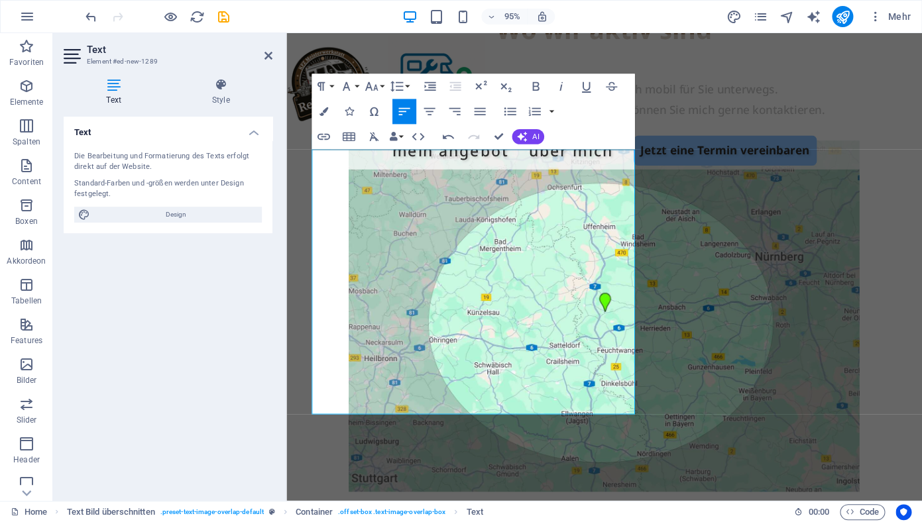
click at [255, 309] on div "Text Die Bearbeitung und Formatierung des Texts erfolgt direkt auf der Website.…" at bounding box center [168, 304] width 209 height 374
click at [524, 48] on div "Mein Angebot Über mich Jetzt eine Termin vereinbaren" at bounding box center [620, 105] width 669 height 143
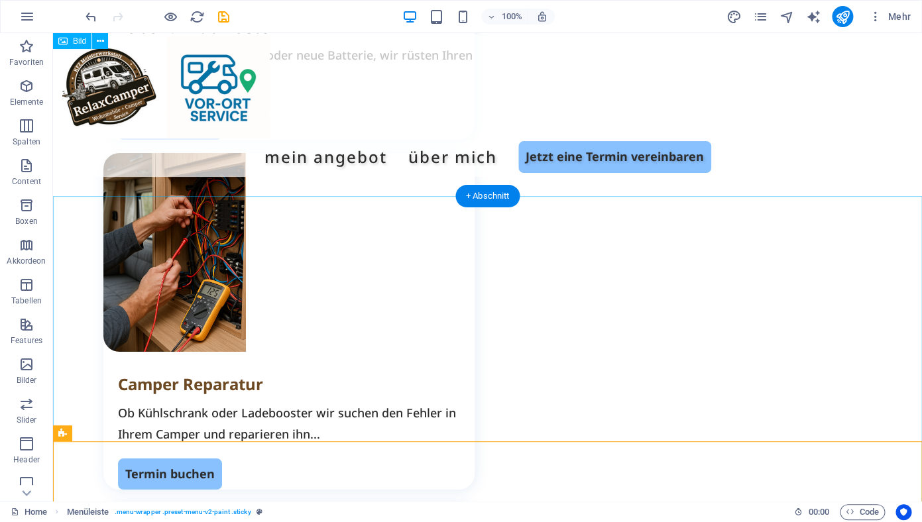
scroll to position [1567, 0]
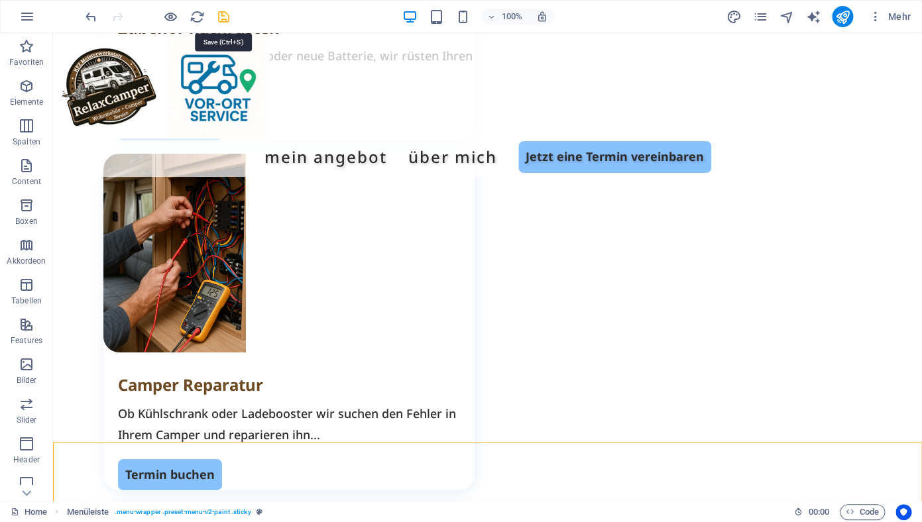
click at [222, 16] on icon "save" at bounding box center [223, 16] width 15 height 15
